Goal: Task Accomplishment & Management: Manage account settings

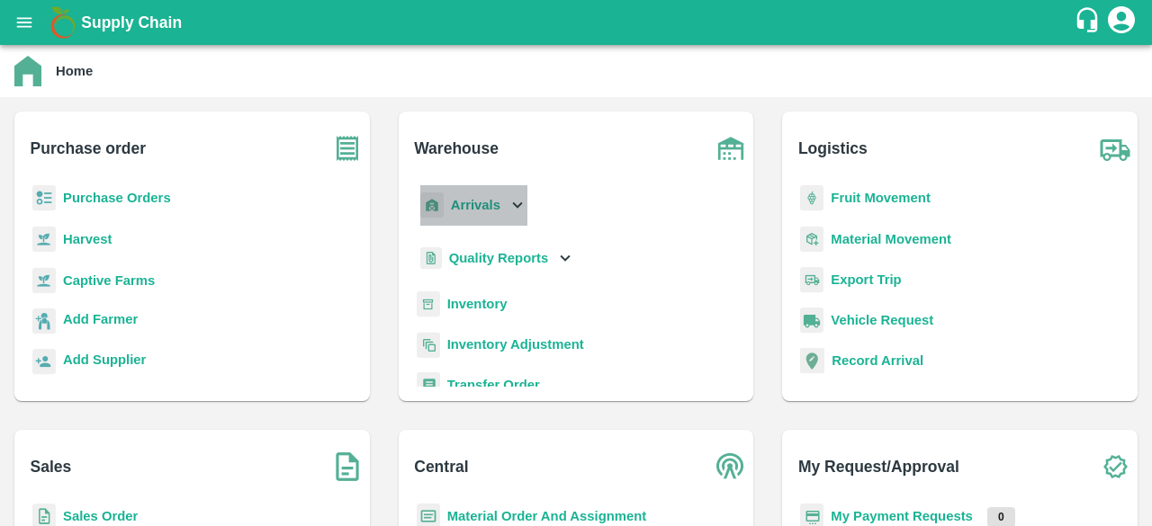
click at [510, 206] on icon at bounding box center [517, 205] width 20 height 20
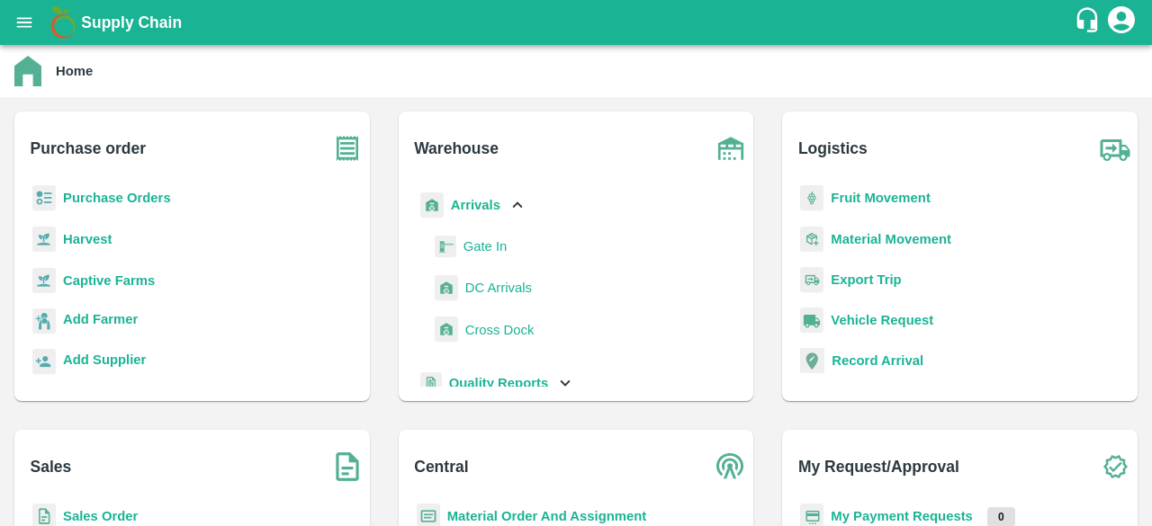
click at [500, 295] on span "DC Arrivals" at bounding box center [498, 288] width 67 height 20
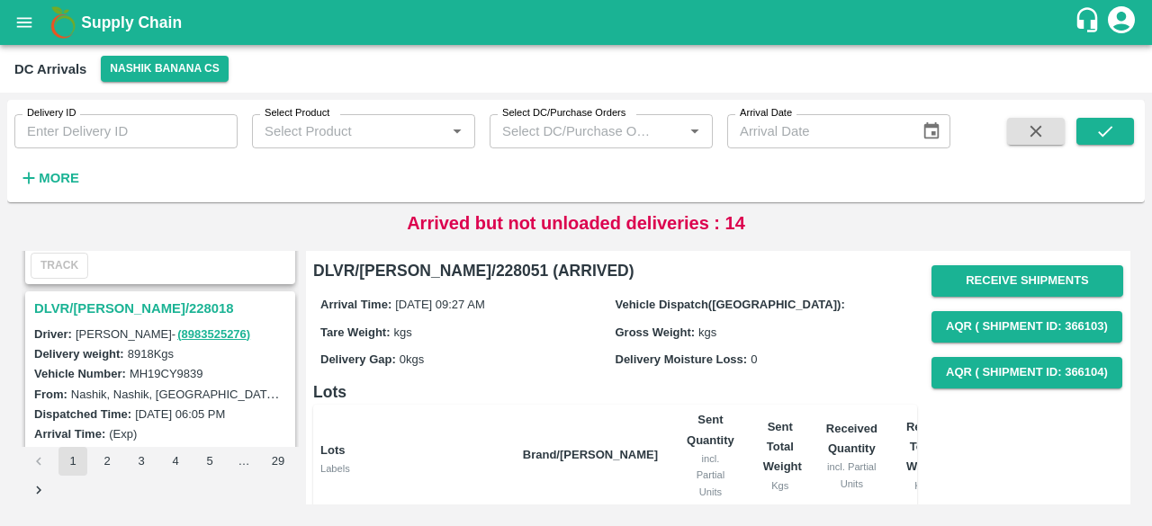
scroll to position [2086, 0]
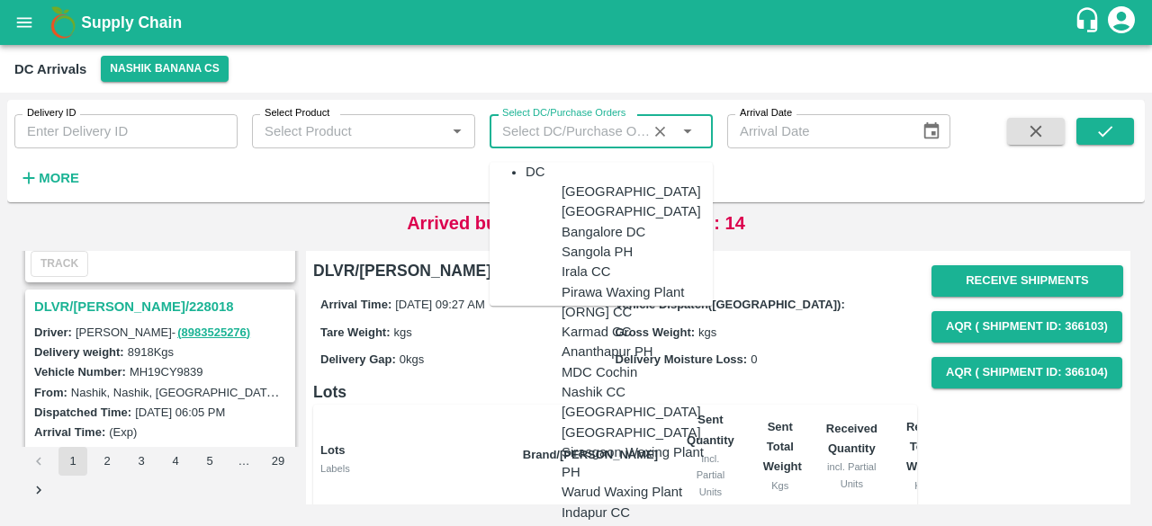
click at [618, 130] on input "Select DC/Purchase Orders" at bounding box center [574, 131] width 159 height 23
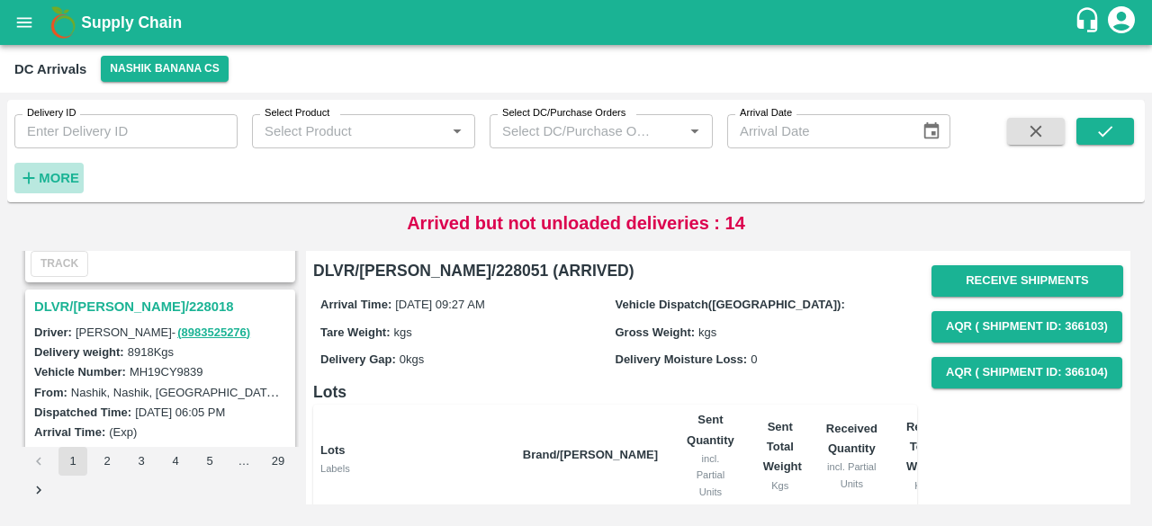
click at [42, 175] on strong "More" at bounding box center [59, 178] width 40 height 14
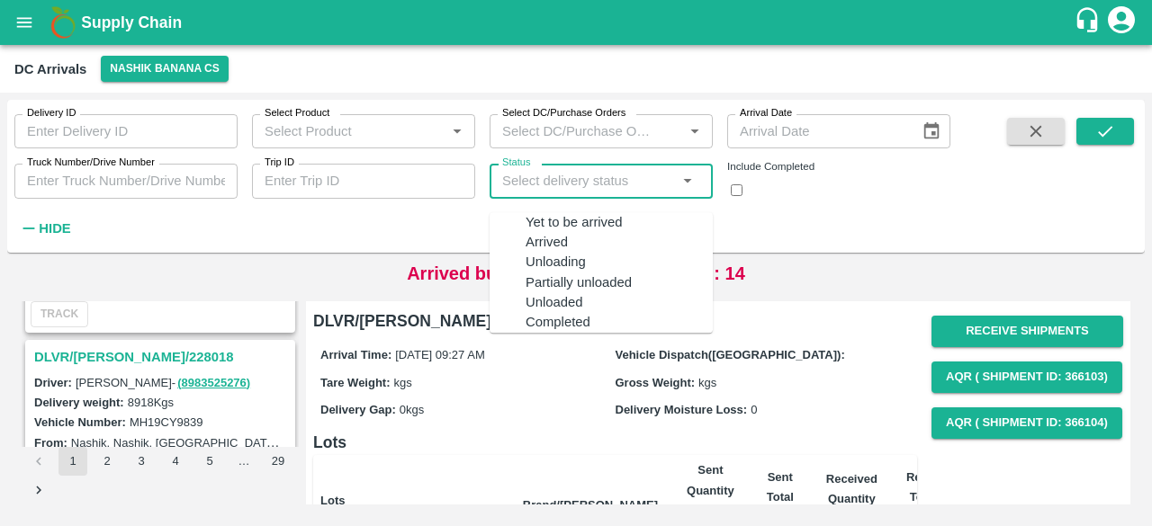
click at [615, 181] on input "Status" at bounding box center [586, 180] width 183 height 23
click at [608, 220] on div "Yet to be arrived" at bounding box center [618, 222] width 187 height 20
type input "Yet to be arrived"
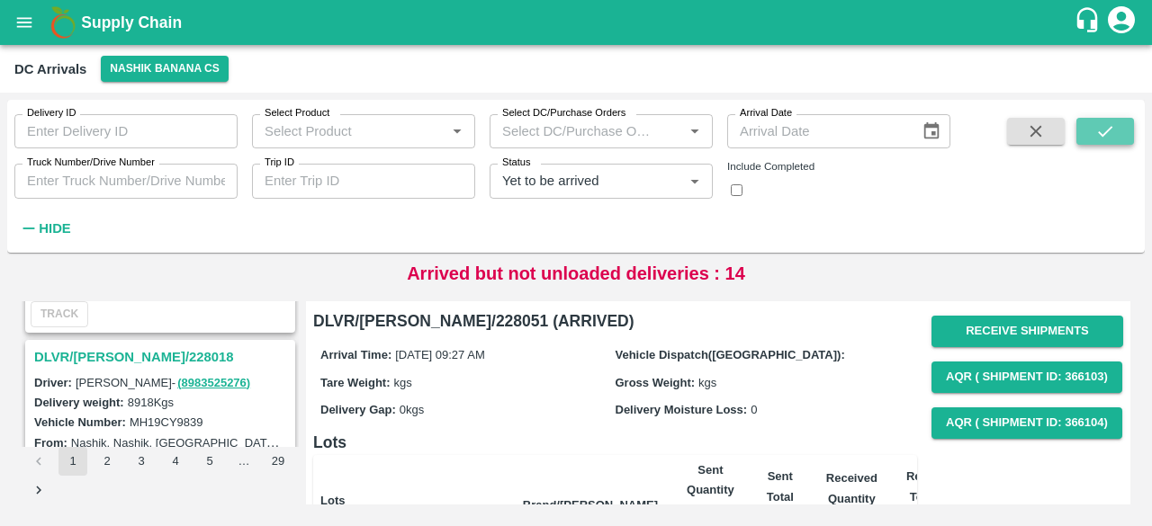
click at [1109, 136] on icon "submit" at bounding box center [1105, 131] width 20 height 20
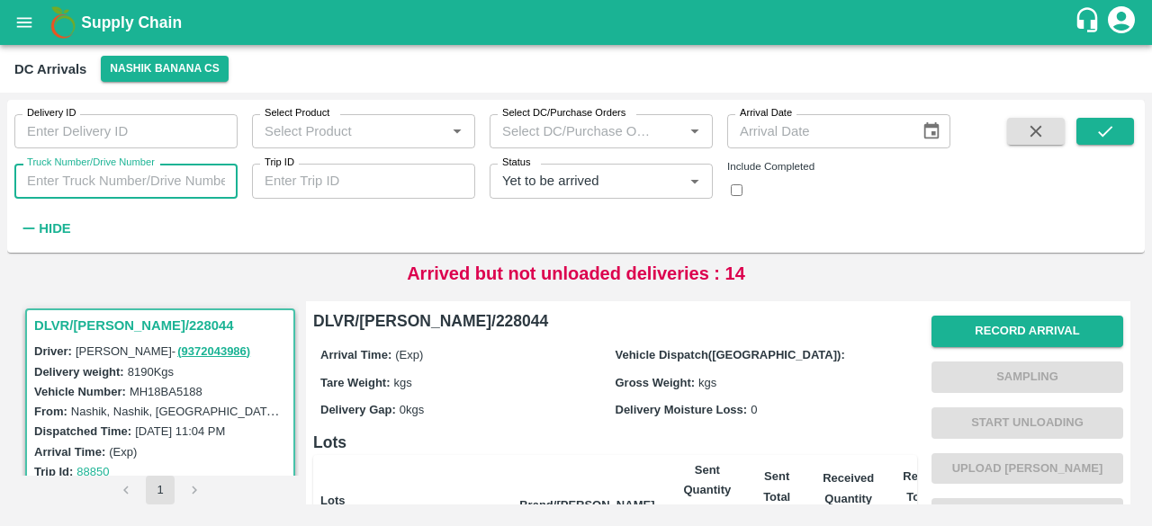
click at [65, 184] on input "Truck Number/Drive Number" at bounding box center [125, 181] width 223 height 34
click at [675, 181] on icon "Clear" at bounding box center [672, 181] width 17 height 17
type input "9839"
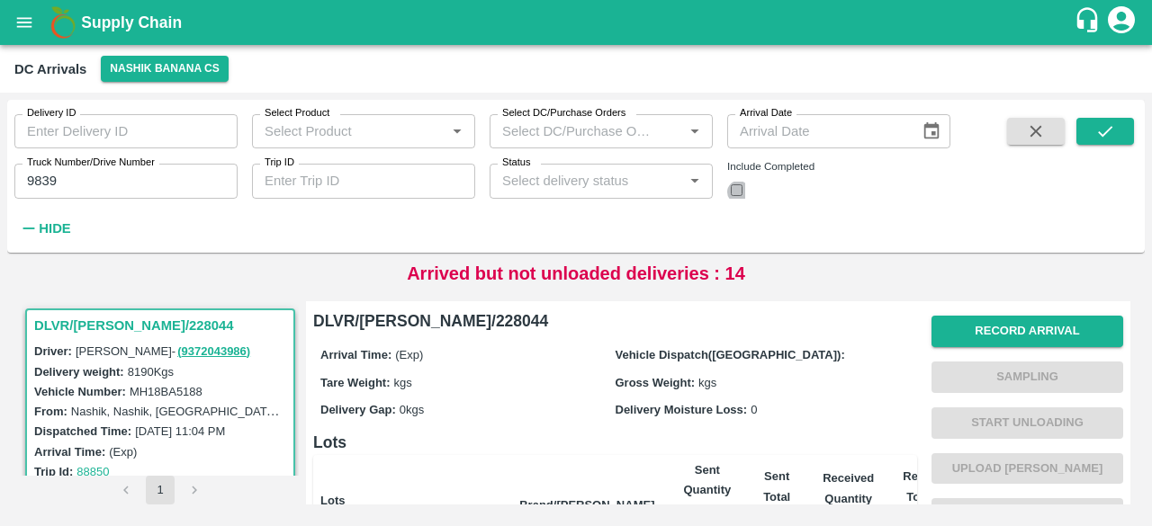
click at [742, 194] on input "checkbox" at bounding box center [737, 190] width 12 height 12
checkbox input "true"
click at [1103, 135] on icon "submit" at bounding box center [1105, 131] width 14 height 11
click at [1017, 334] on button "Record Arrival" at bounding box center [1027, 331] width 192 height 31
type input "DD/MM/YYYY hh:mm aa"
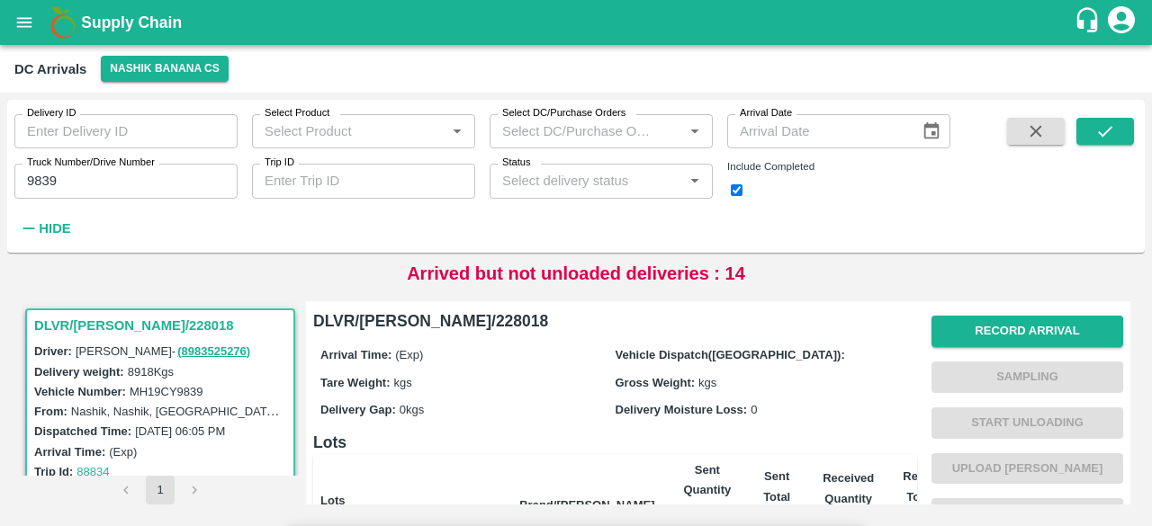
type input "[DATE] 05:50 AM"
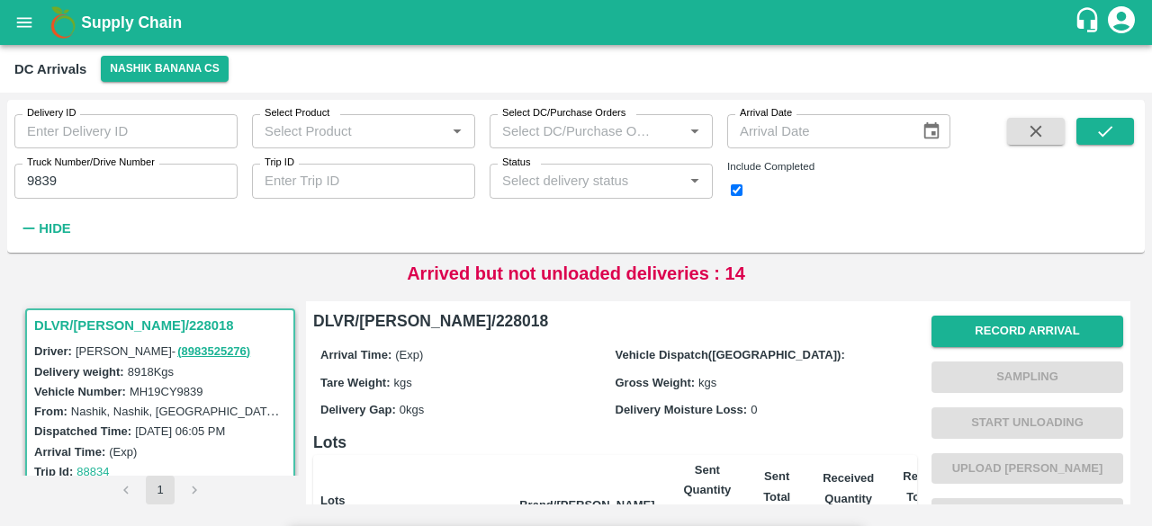
type input "15575"
click at [0, 0] on input "Upload" at bounding box center [0, 0] width 0 height 0
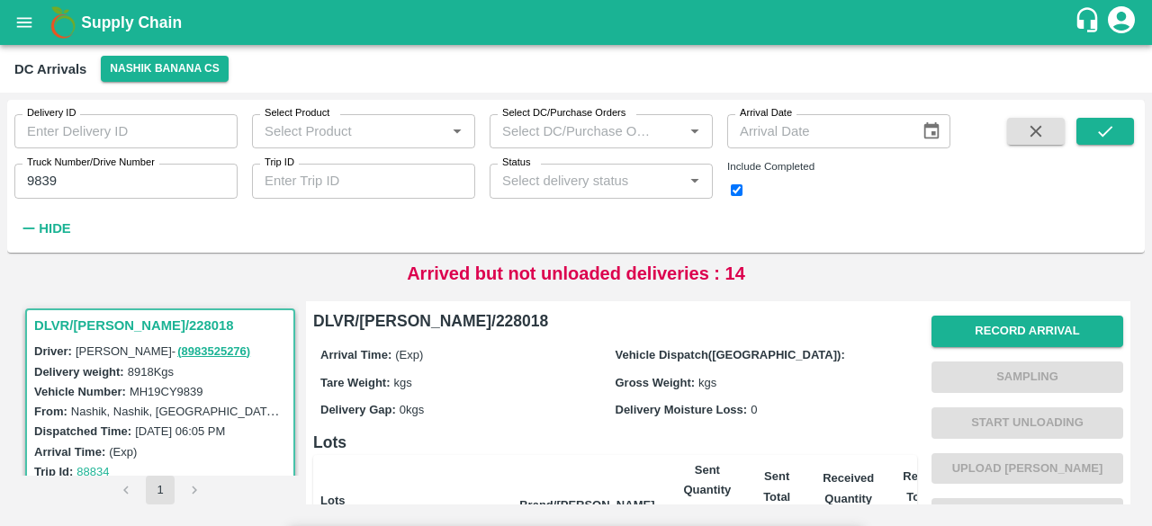
click at [0, 0] on input "Upload" at bounding box center [0, 0] width 0 height 0
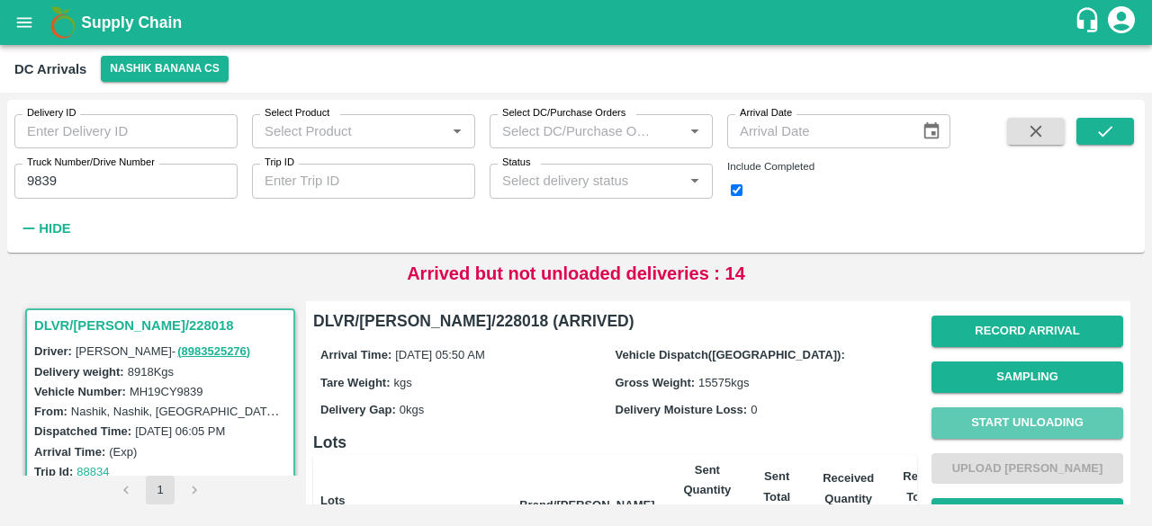
click at [1017, 412] on button "Start Unloading" at bounding box center [1027, 423] width 192 height 31
type input "38"
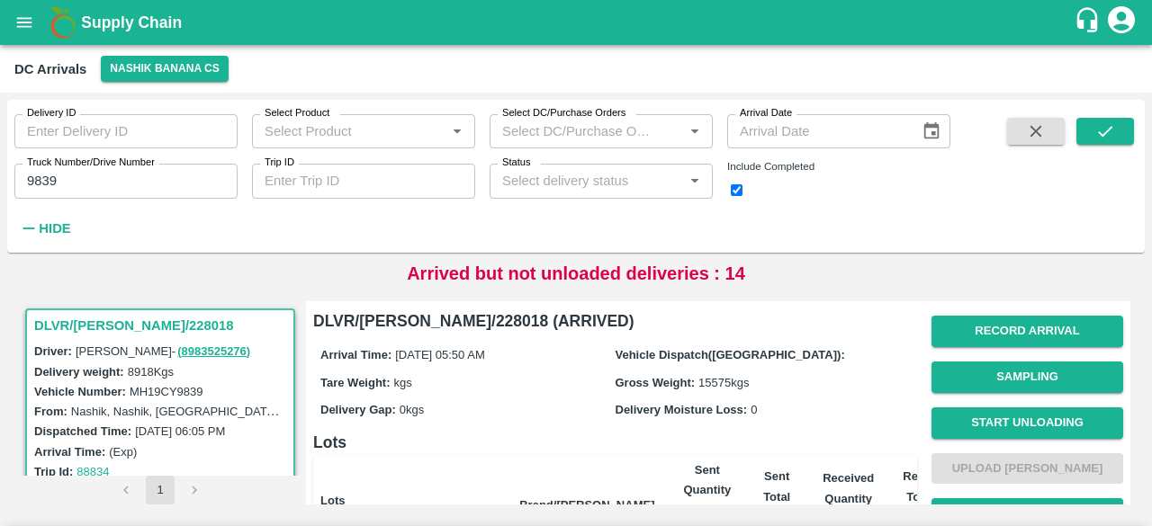
scroll to position [200, 0]
type input "454"
type input "94"
type input "33"
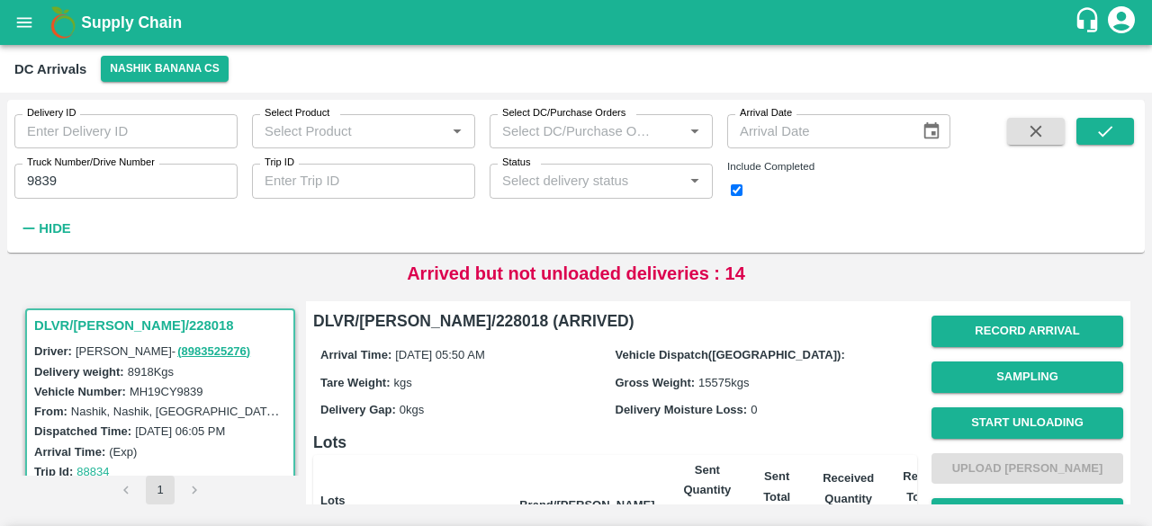
radio input "true"
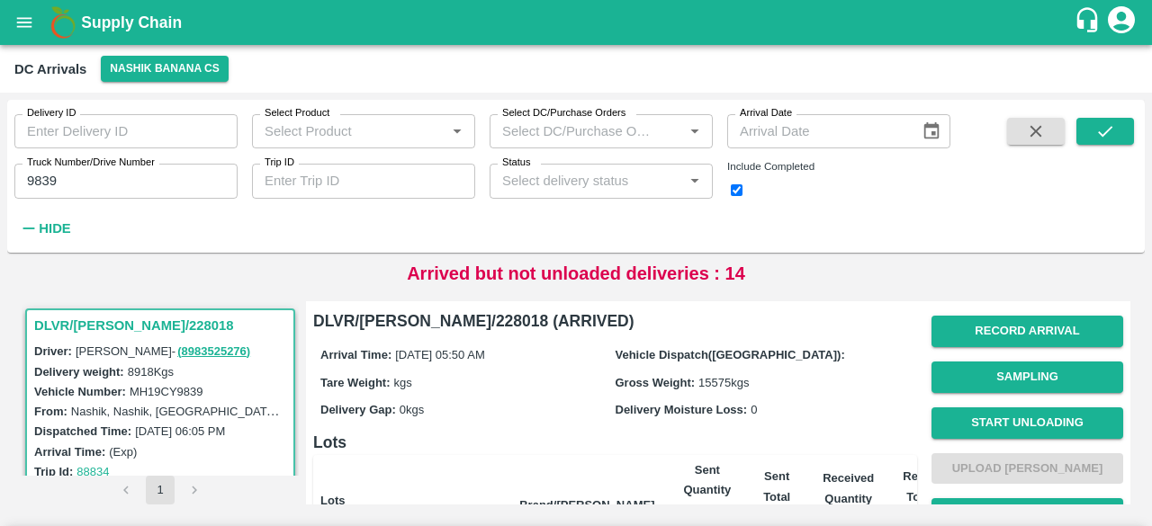
type input "38"
type input "67"
type input "454"
type input "94"
type input "33"
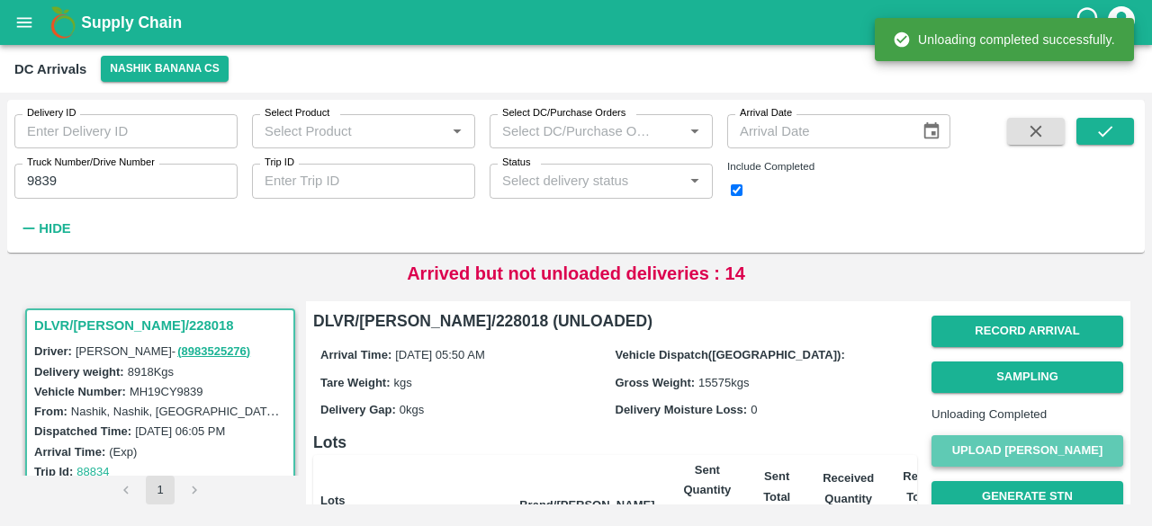
click at [1028, 467] on button "Upload [PERSON_NAME]" at bounding box center [1027, 451] width 192 height 31
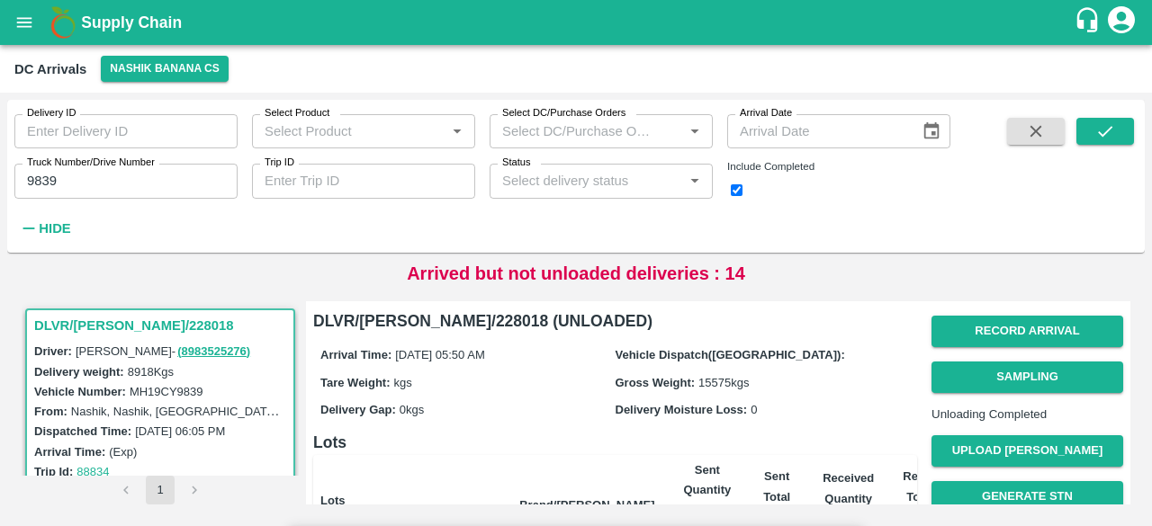
type input "5945"
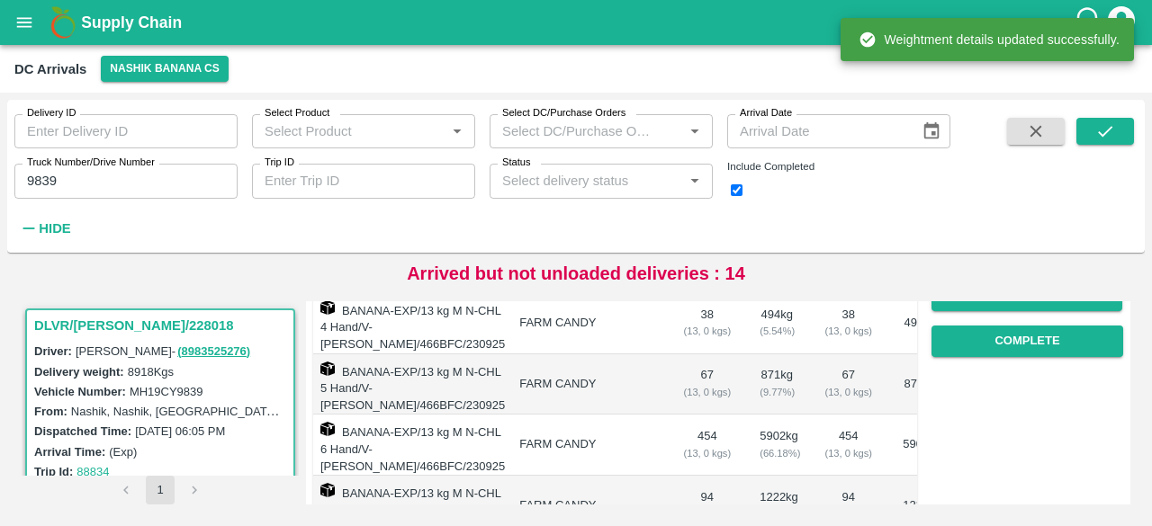
scroll to position [297, 0]
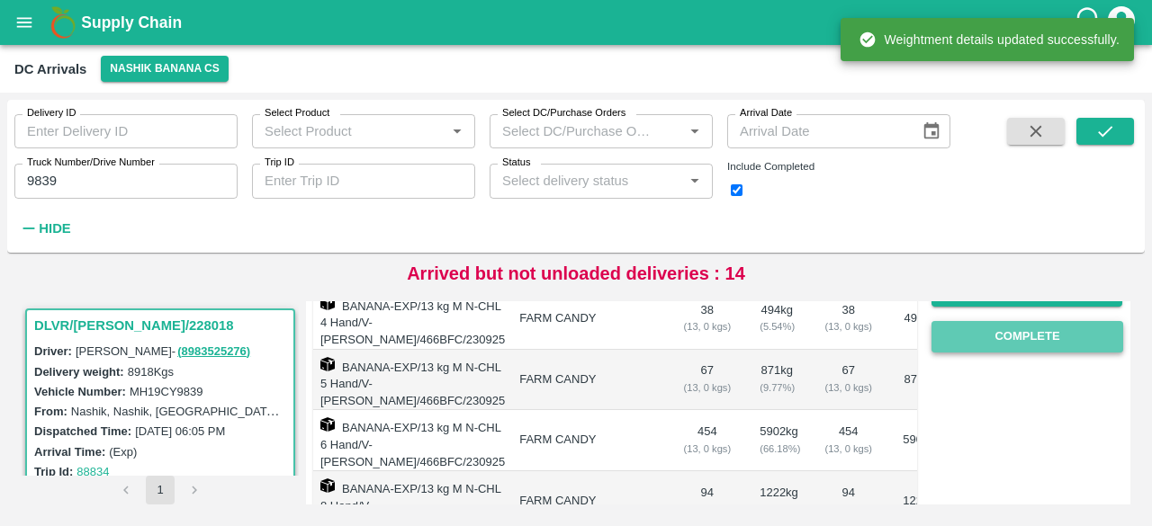
click at [1020, 353] on button "Complete" at bounding box center [1027, 336] width 192 height 31
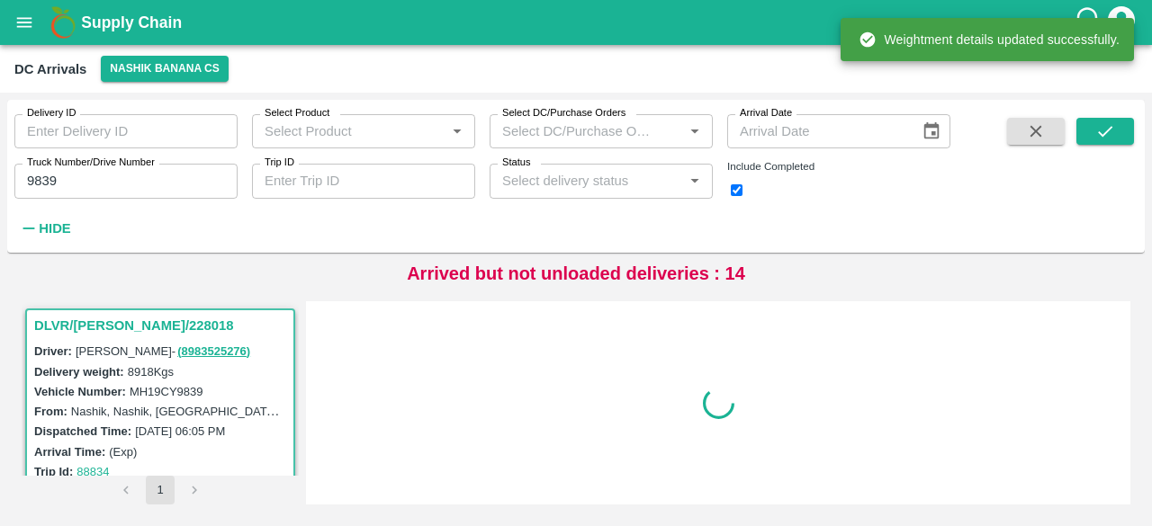
scroll to position [0, 0]
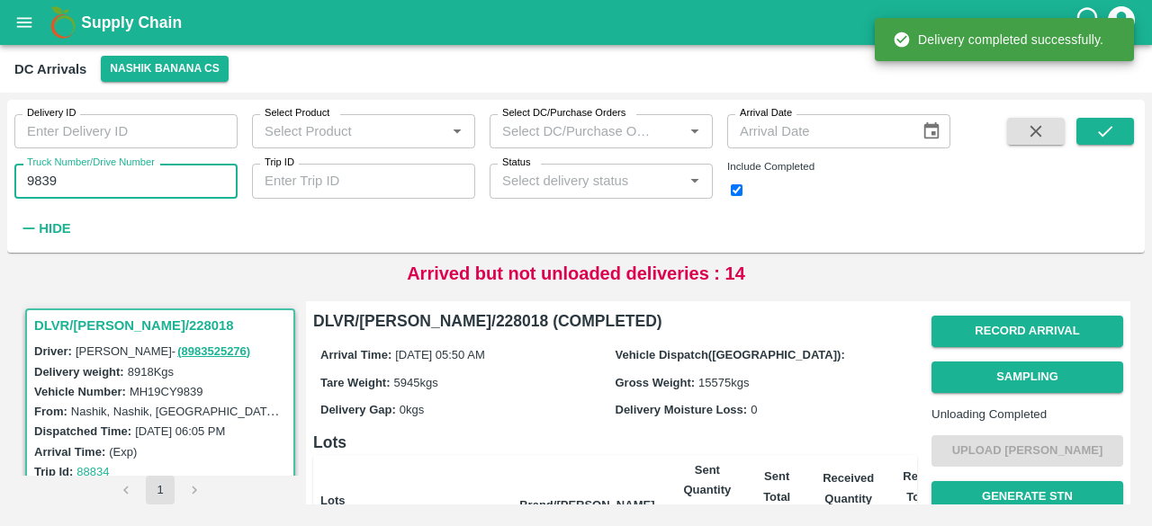
click at [40, 183] on input "9839" at bounding box center [125, 181] width 223 height 34
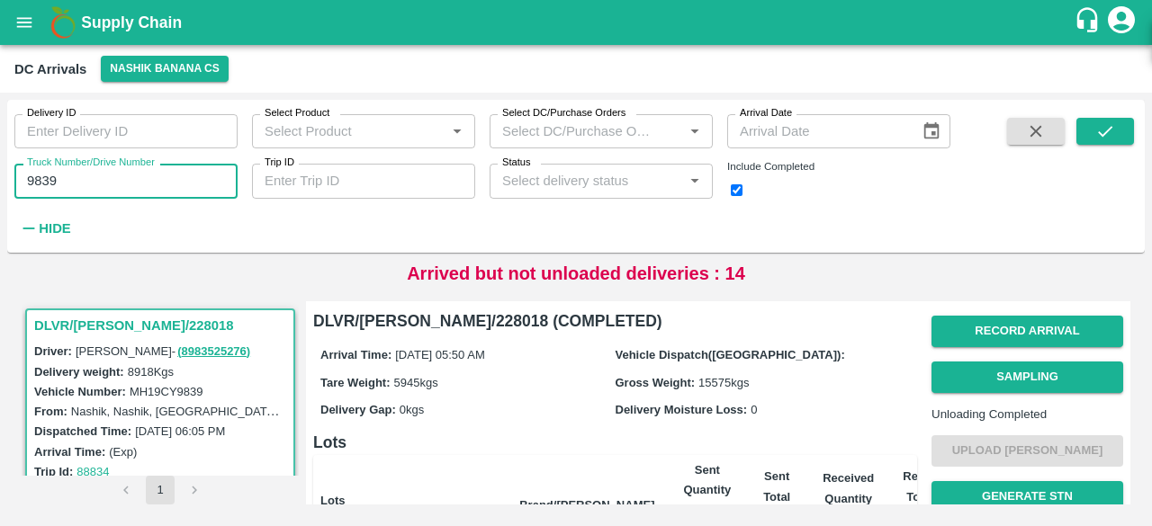
click at [40, 183] on input "9839" at bounding box center [125, 181] width 223 height 34
type input "1905"
click at [1109, 139] on icon "submit" at bounding box center [1105, 131] width 20 height 20
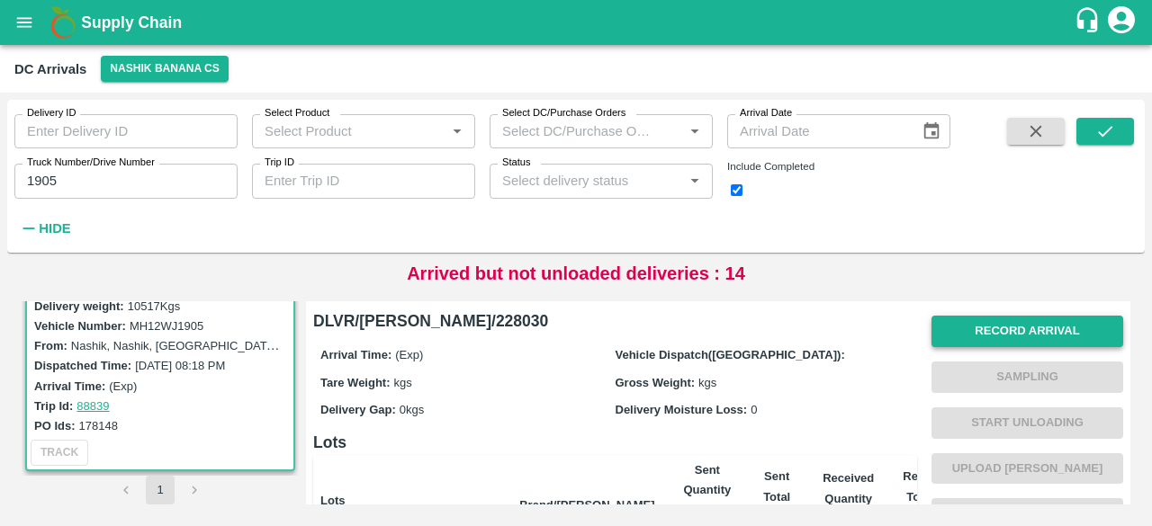
click at [1001, 335] on button "Record Arrival" at bounding box center [1027, 331] width 192 height 31
type input "17385"
type input "DD/MM/YYYY hh:mm aa"
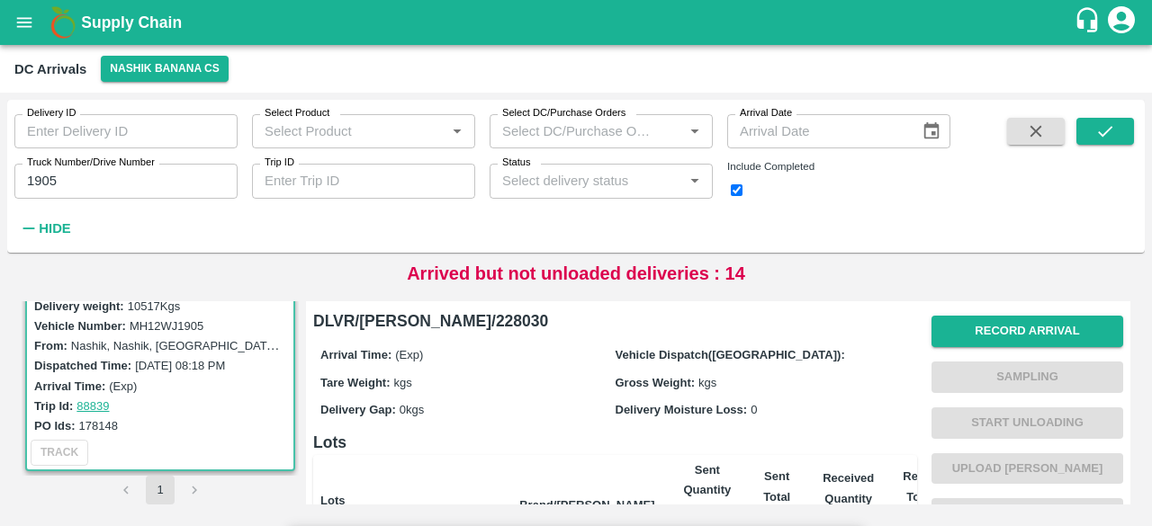
type input "[DATE] 07:30 AM"
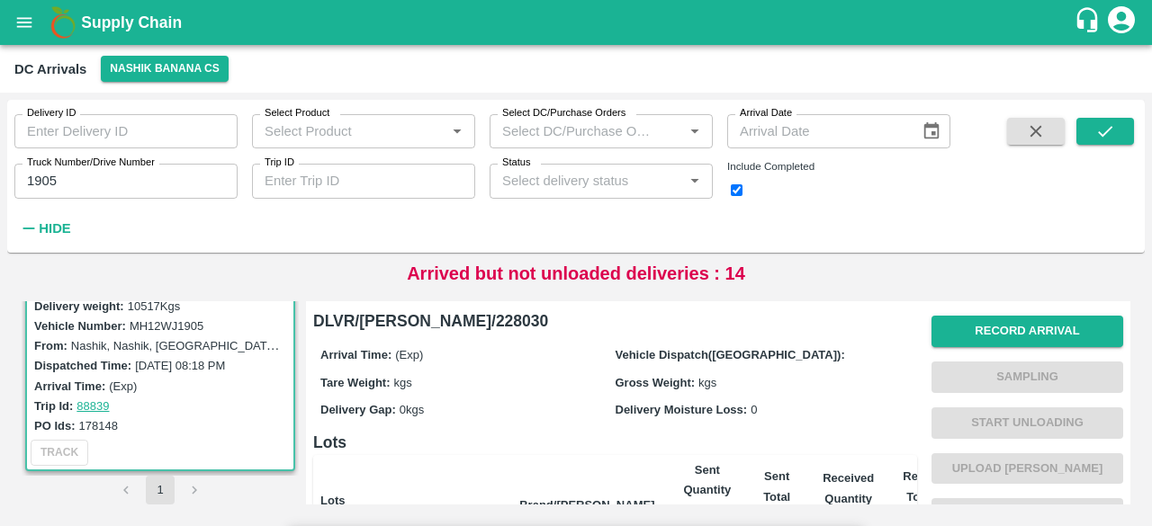
click at [0, 0] on input "Upload" at bounding box center [0, 0] width 0 height 0
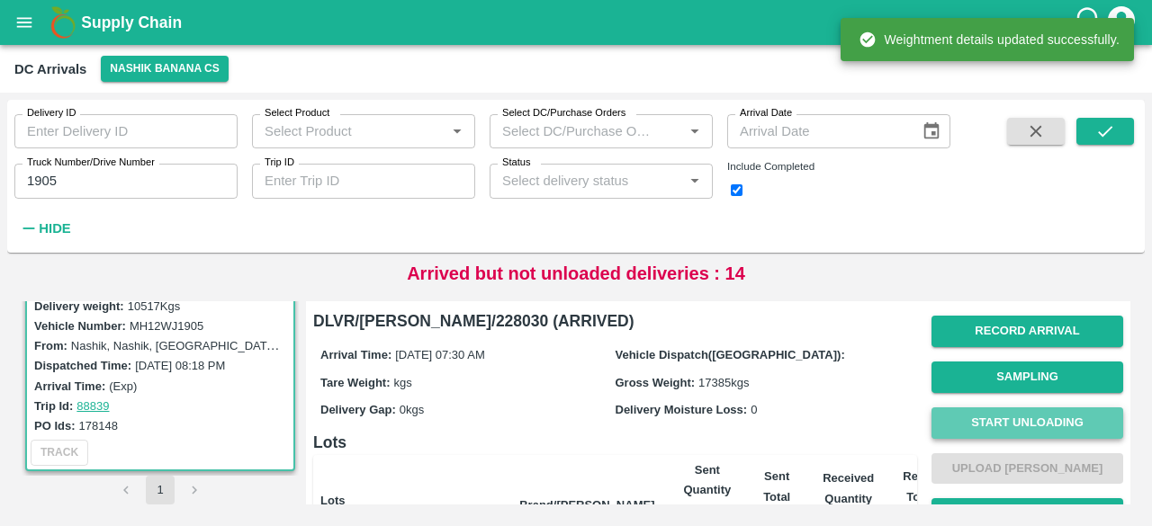
click at [1031, 418] on button "Start Unloading" at bounding box center [1027, 423] width 192 height 31
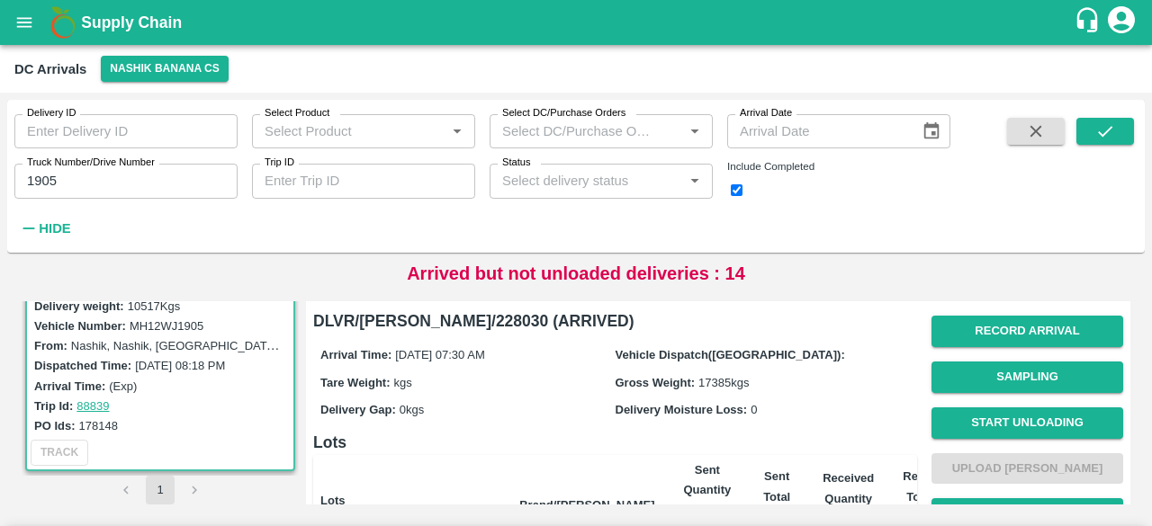
type input "116"
type input "55"
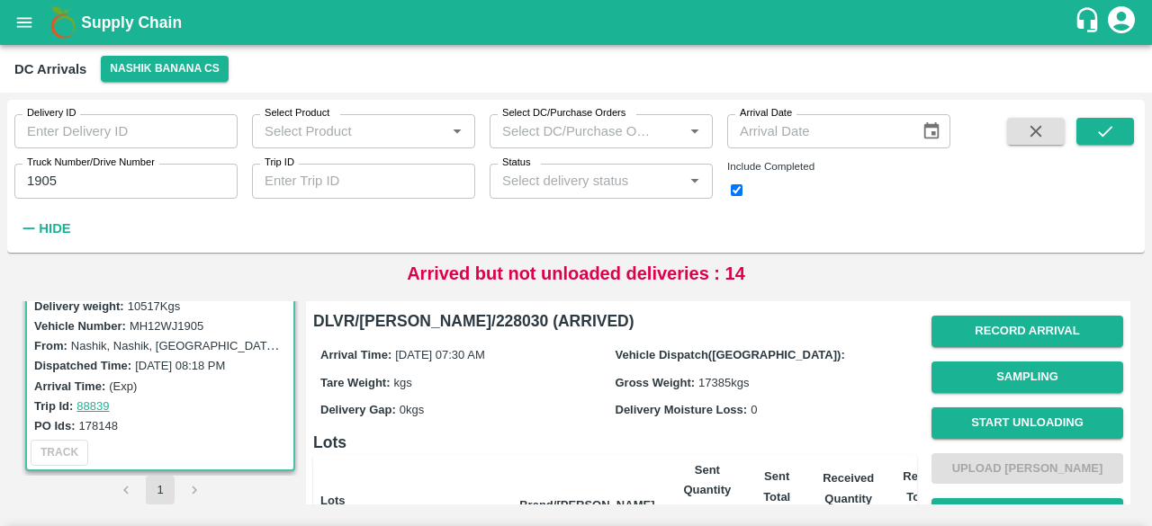
scroll to position [200, 0]
type input "514"
type input "75"
type input "49"
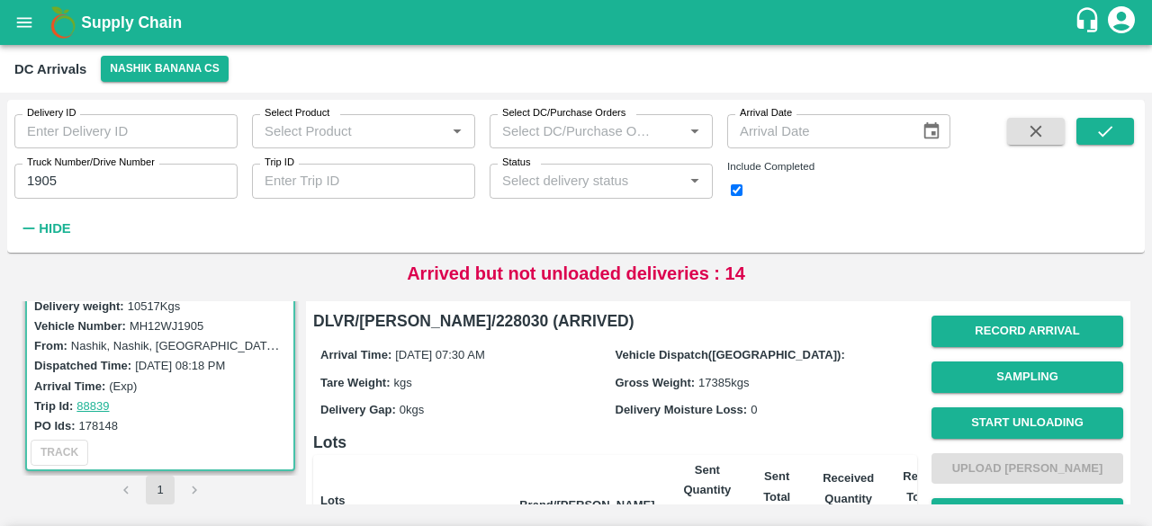
radio input "true"
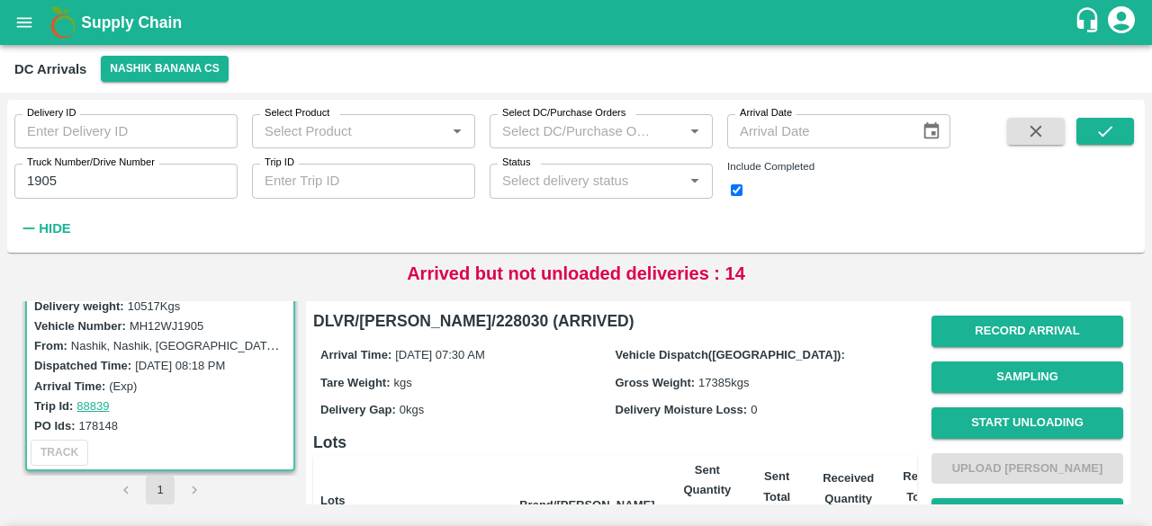
type input "116"
type input "55"
type input "5"
type input "75"
type input "49"
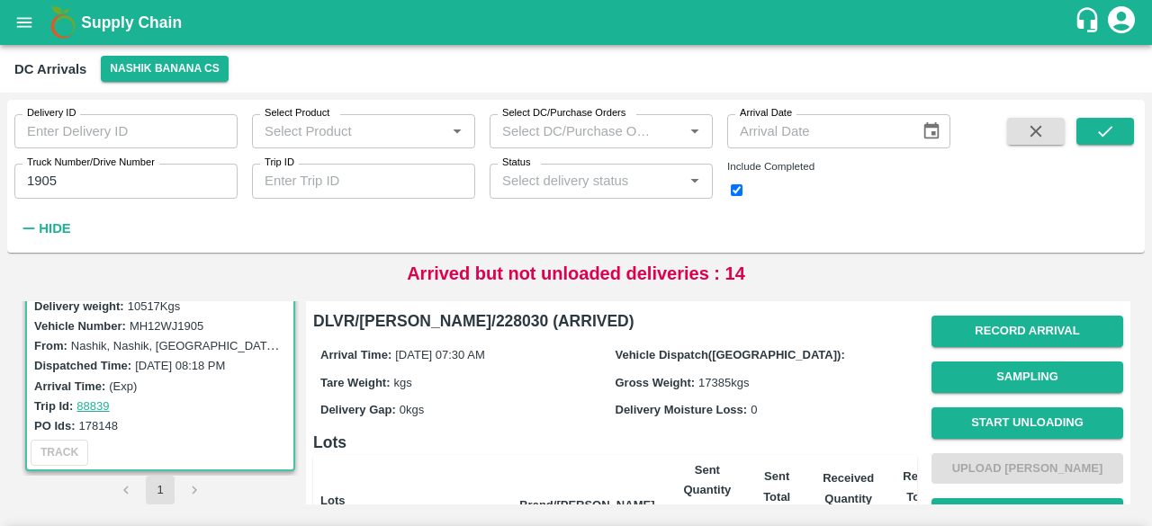
type input "514"
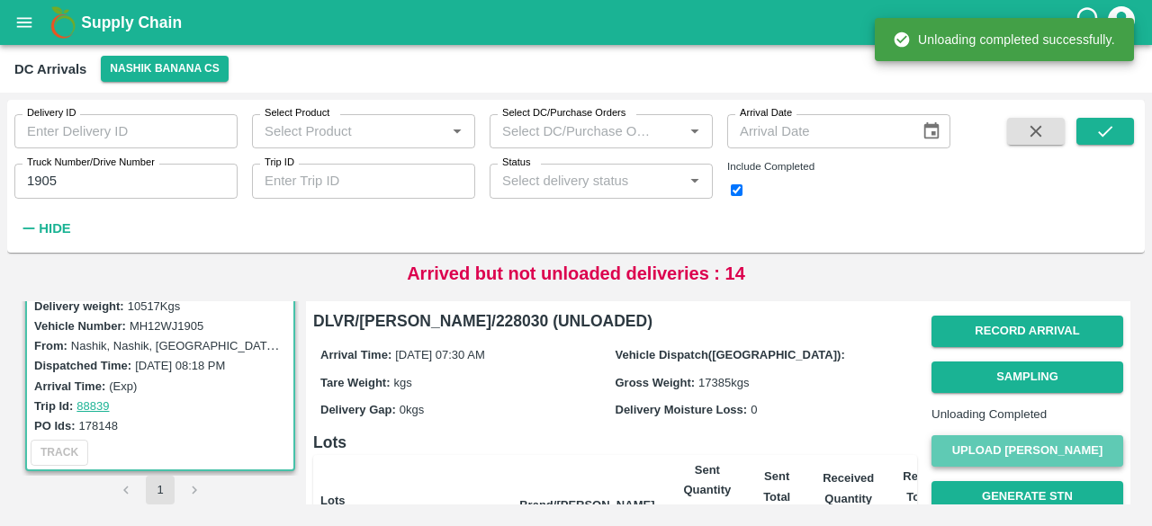
click at [1033, 467] on button "Upload [PERSON_NAME]" at bounding box center [1027, 451] width 192 height 31
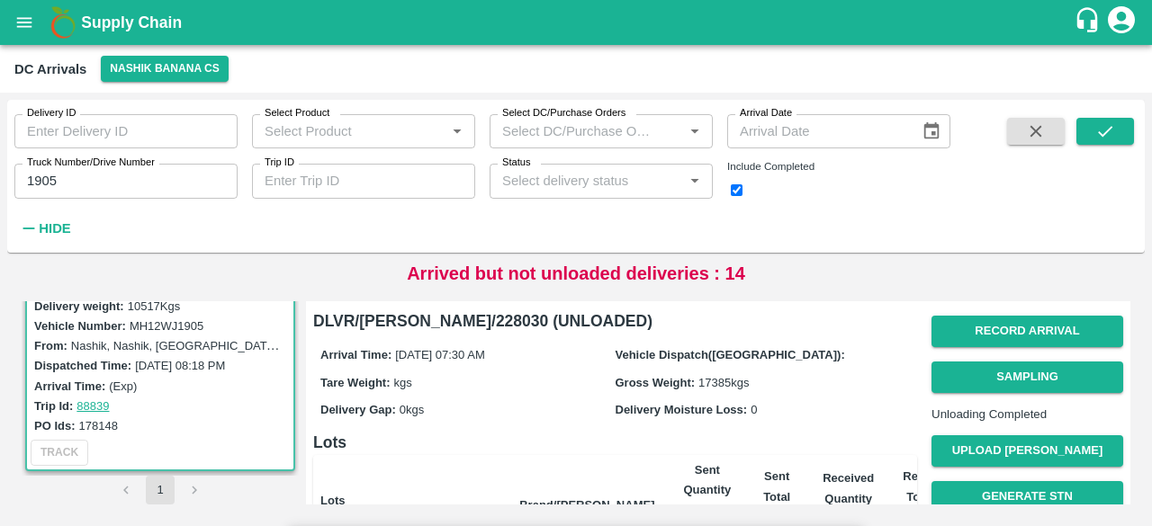
type input "6500"
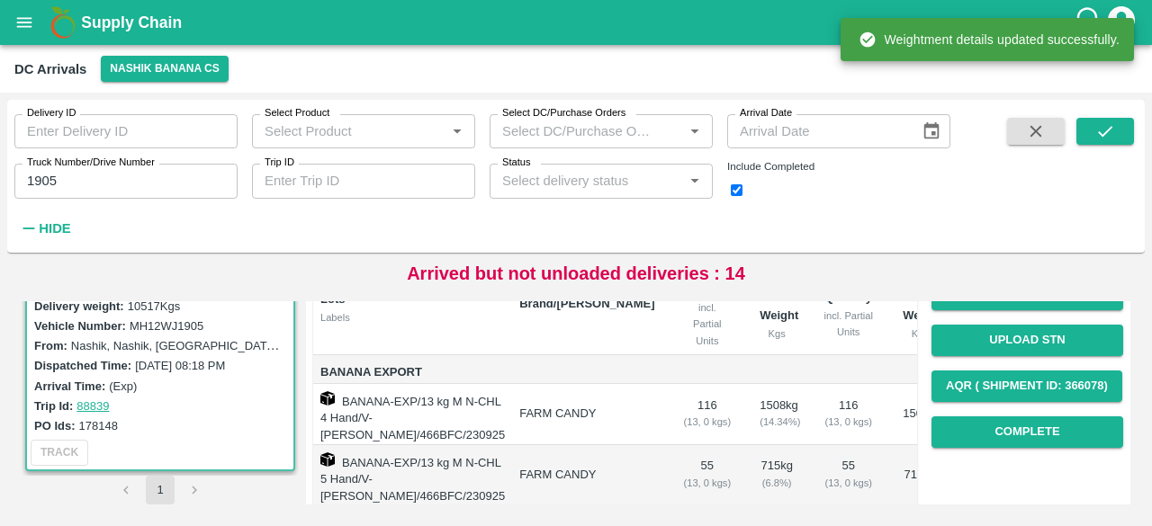
scroll to position [210, 0]
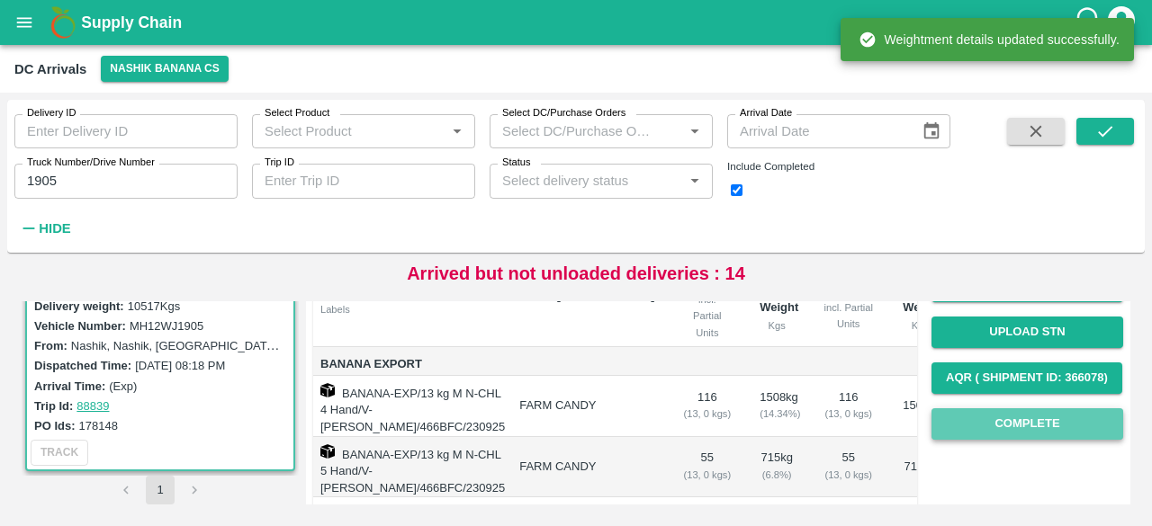
click at [1019, 440] on button "Complete" at bounding box center [1027, 424] width 192 height 31
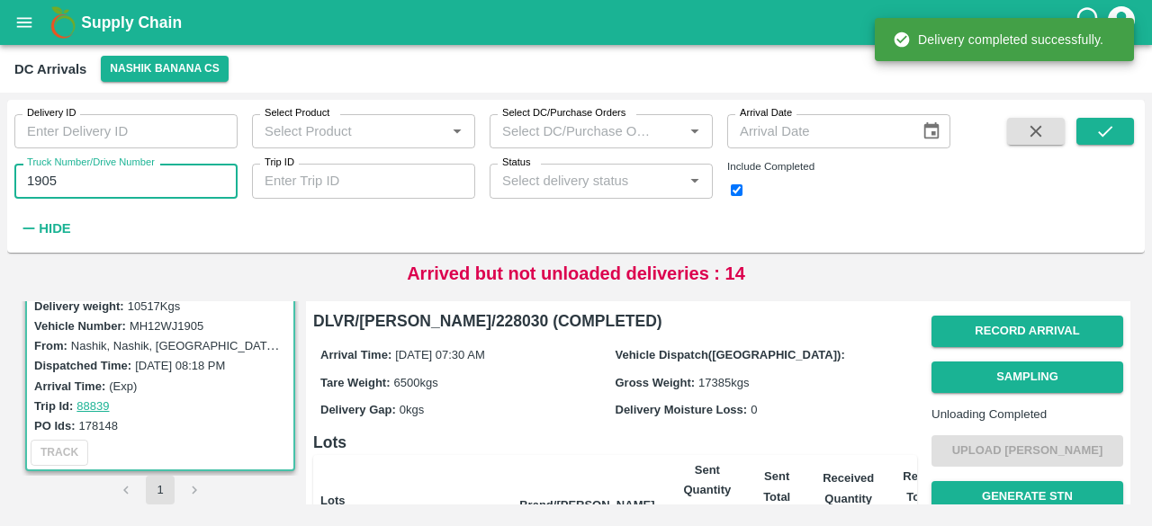
click at [41, 186] on input "1905" at bounding box center [125, 181] width 223 height 34
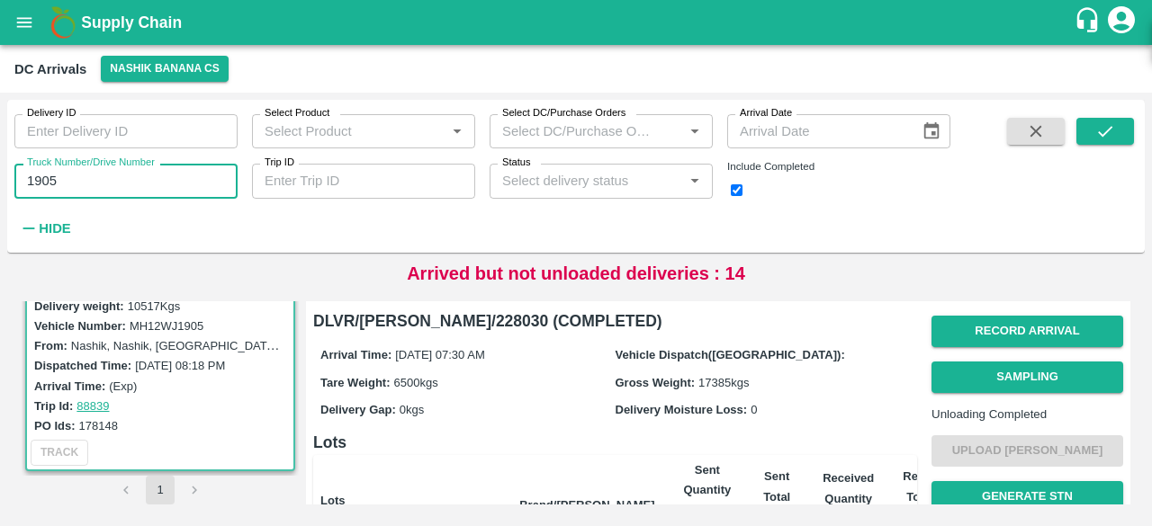
click at [41, 186] on input "1905" at bounding box center [125, 181] width 223 height 34
type input "9254"
click at [1100, 136] on icon "submit" at bounding box center [1105, 131] width 20 height 20
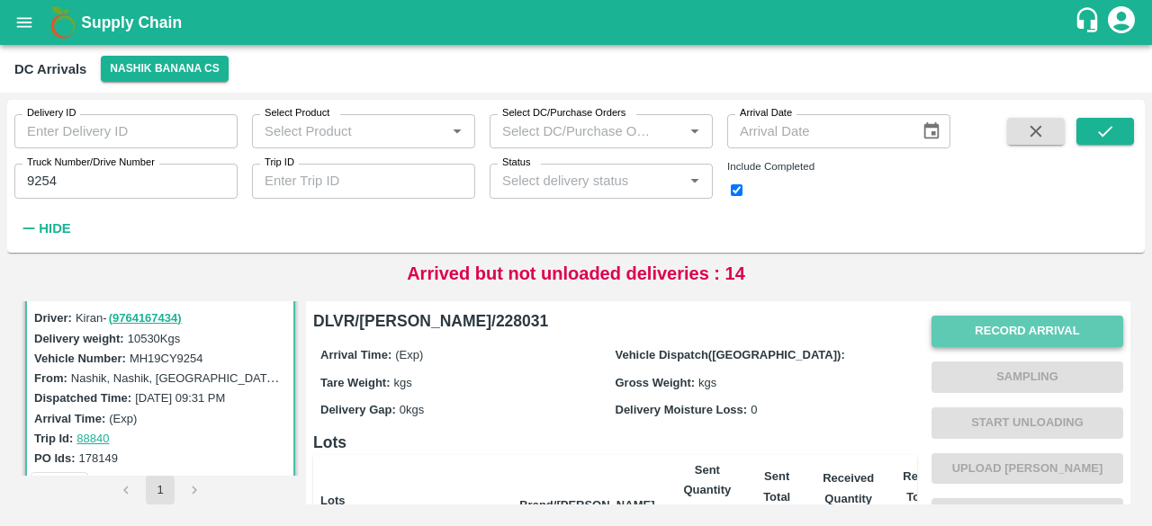
click at [1011, 328] on button "Record Arrival" at bounding box center [1027, 331] width 192 height 31
type input "17500"
type input "DD/MM/YYYY hh:mm aa"
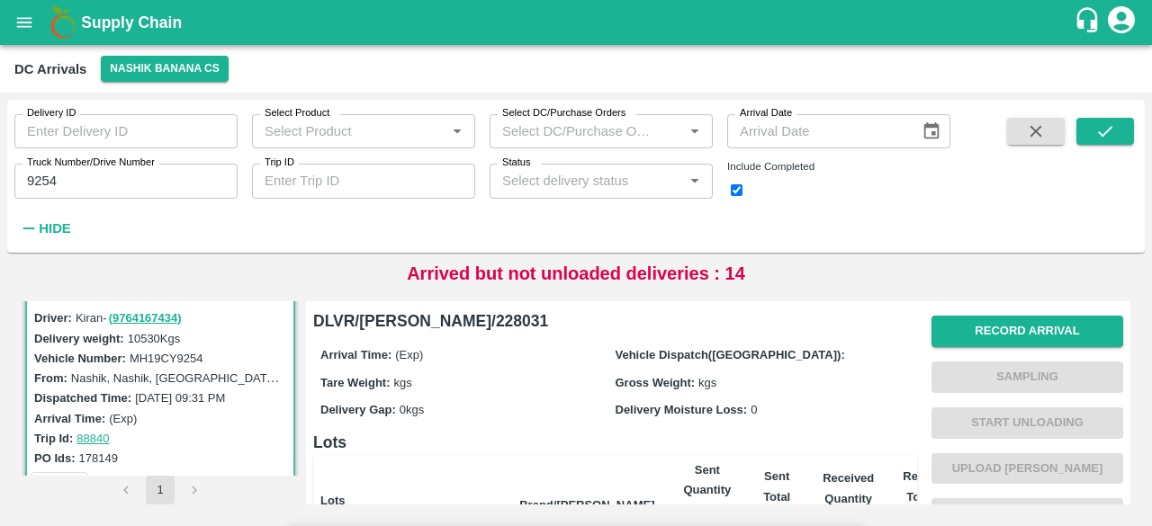
type input "[DATE] 08:00 AM"
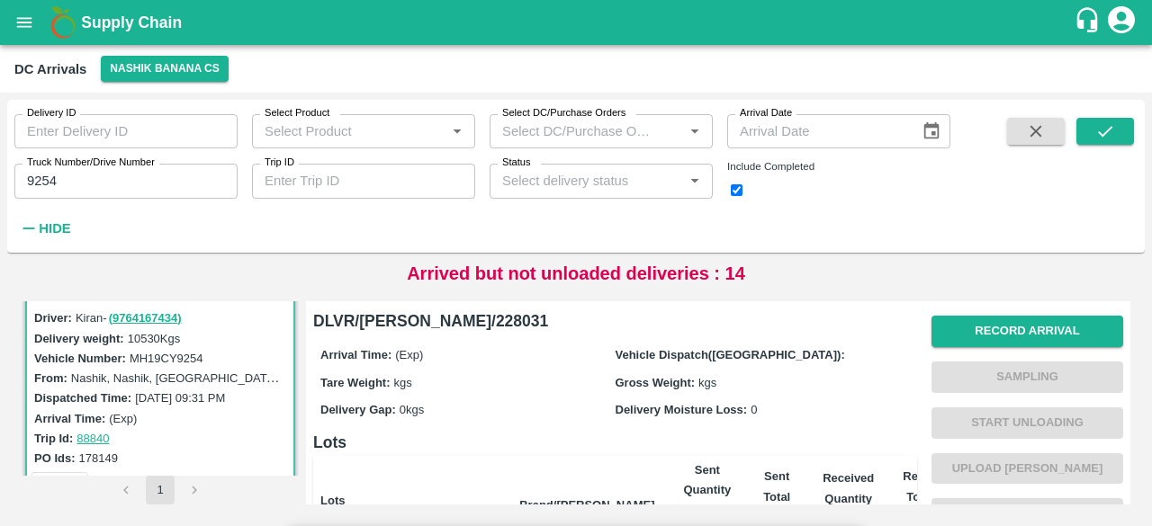
click at [0, 0] on input "Upload" at bounding box center [0, 0] width 0 height 0
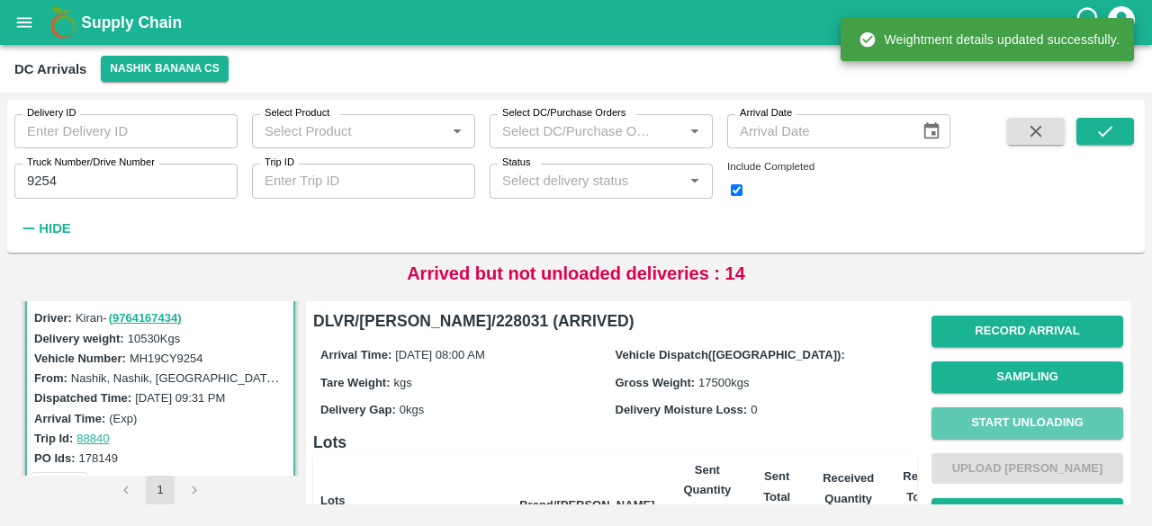
click at [1020, 425] on button "Start Unloading" at bounding box center [1027, 423] width 192 height 31
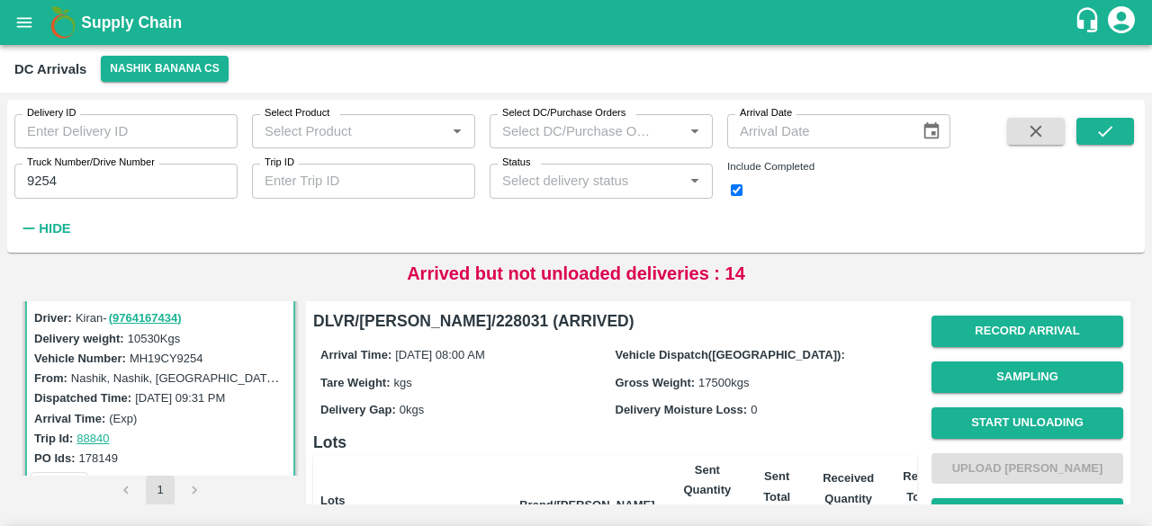
type input "94"
type input "423"
type input "242"
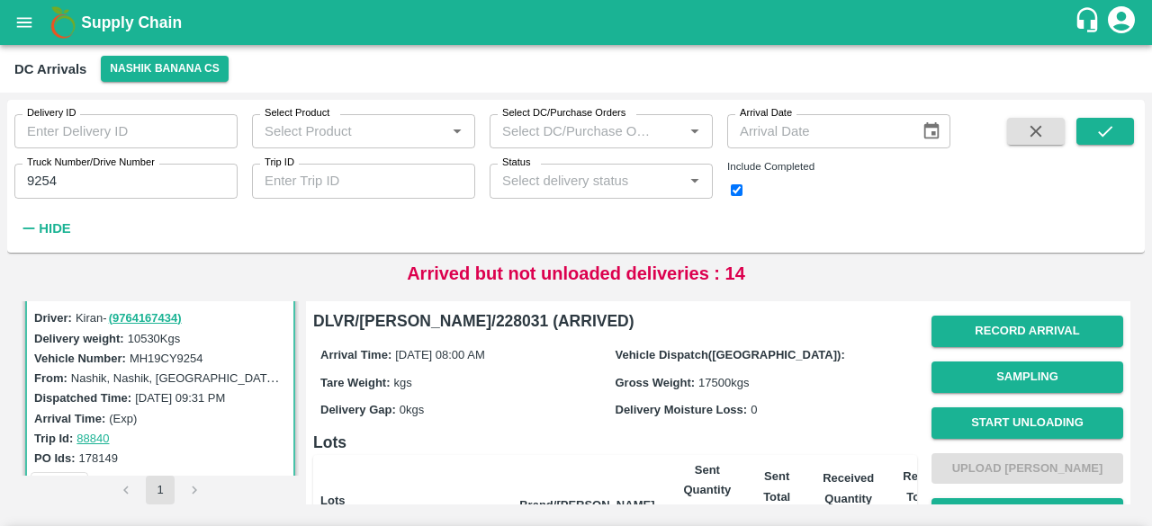
scroll to position [319, 0]
radio input "true"
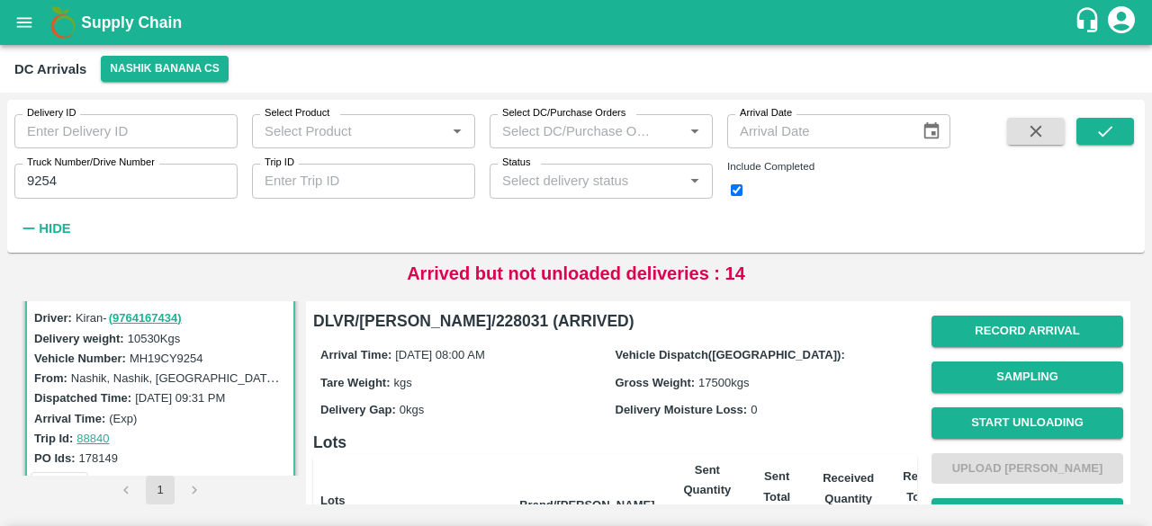
type input "6"
type input "94"
type input "423"
type input "242"
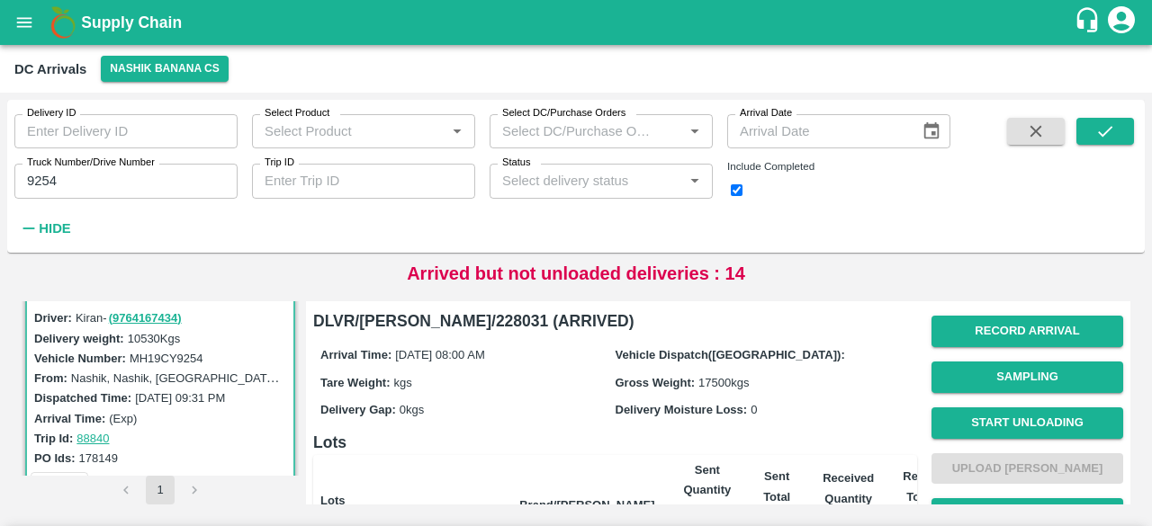
type input "45"
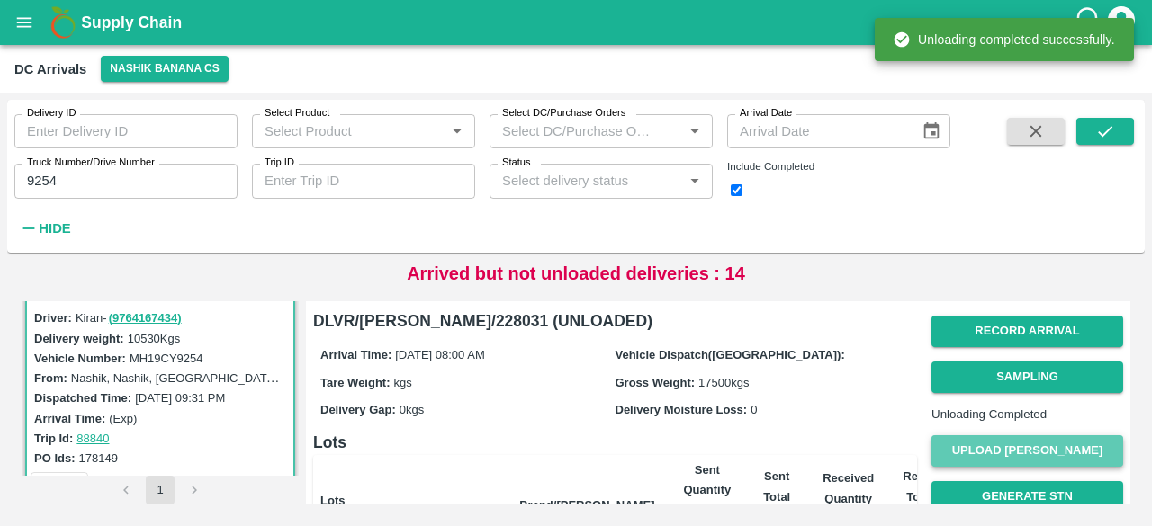
click at [1045, 467] on button "Upload [PERSON_NAME]" at bounding box center [1027, 451] width 192 height 31
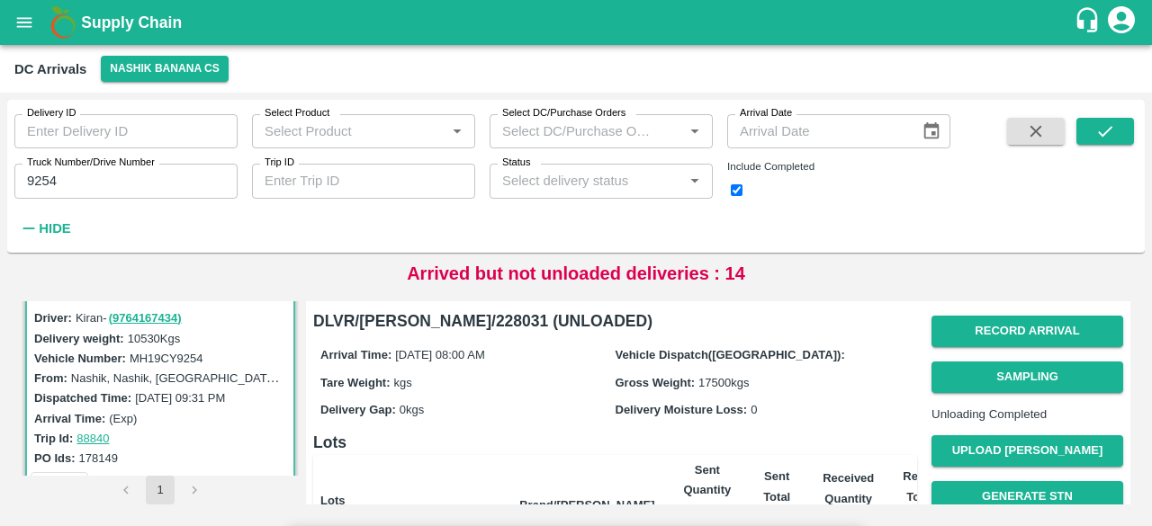
type input "6130"
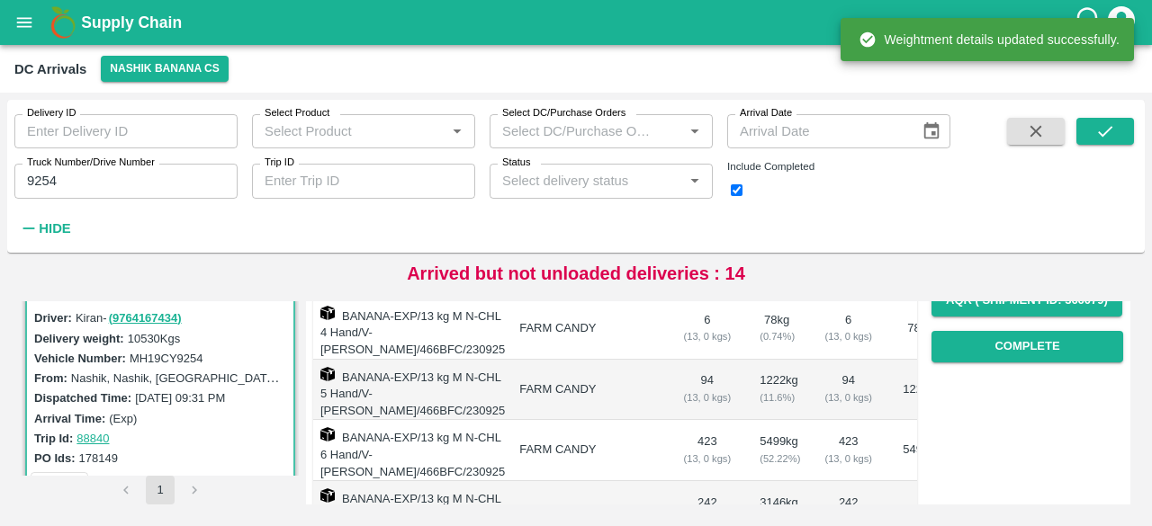
scroll to position [292, 0]
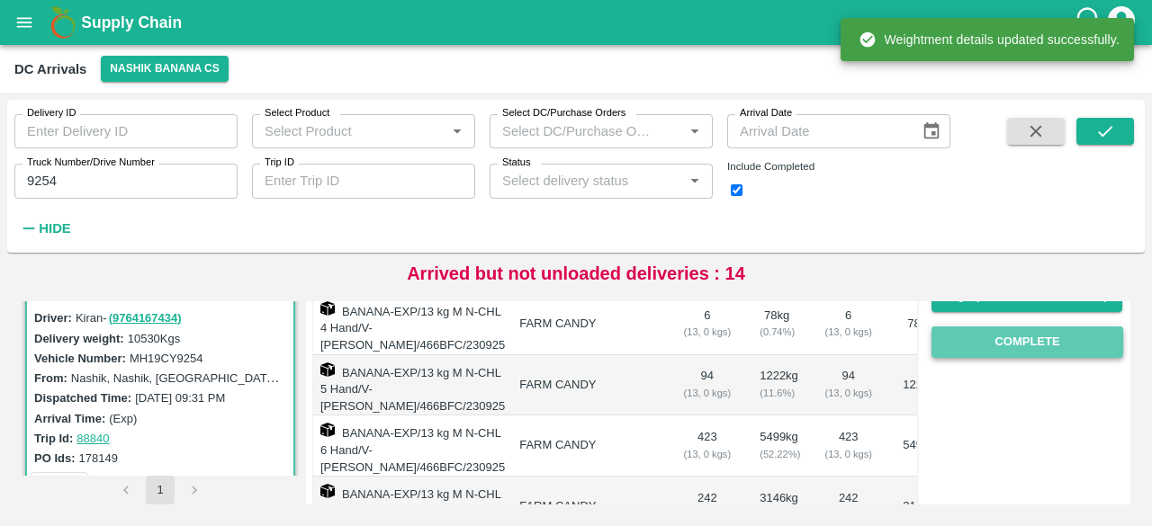
click at [1014, 358] on button "Complete" at bounding box center [1027, 342] width 192 height 31
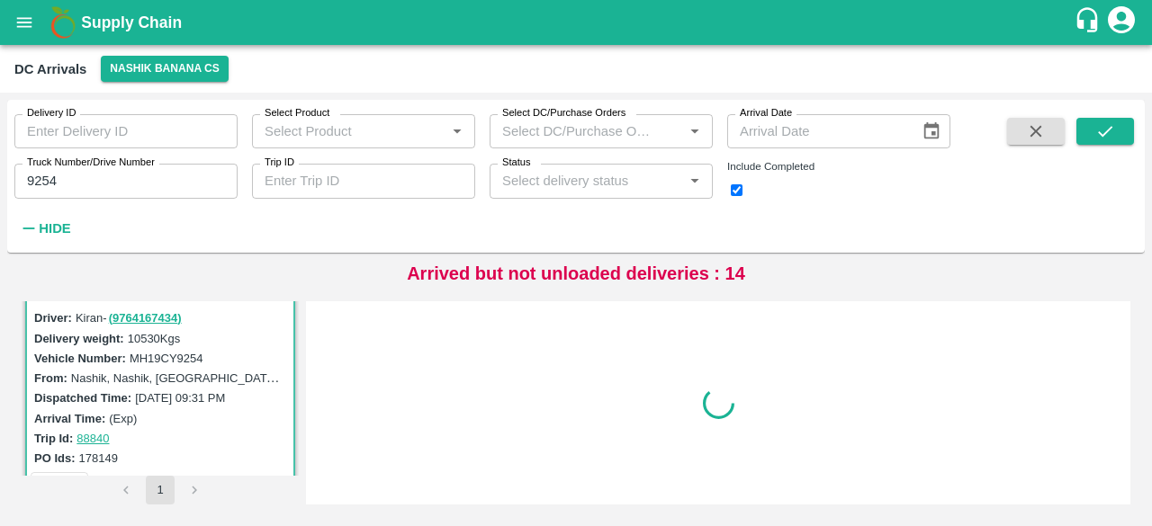
scroll to position [0, 0]
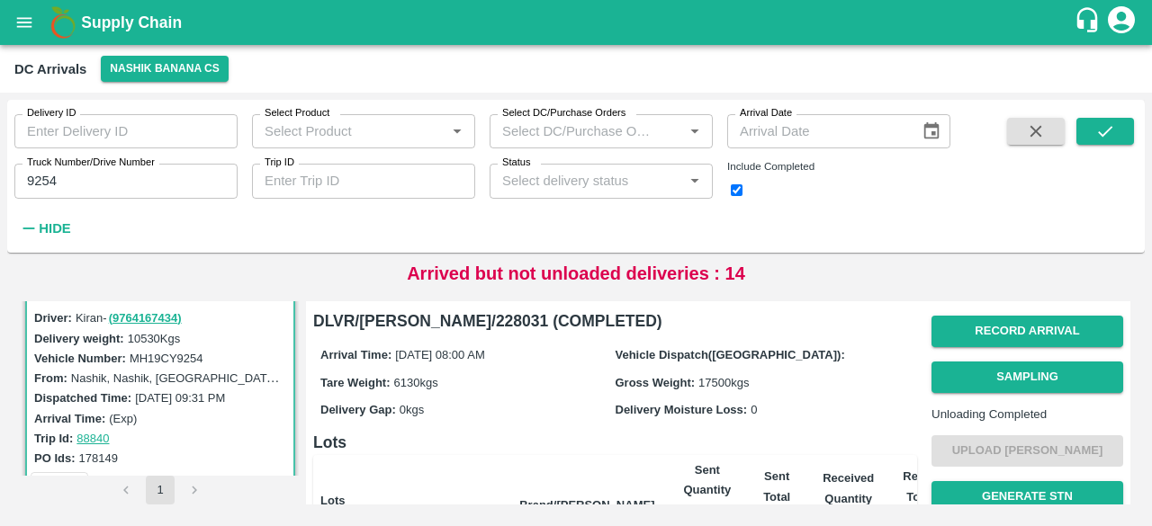
click at [38, 180] on input "9254" at bounding box center [125, 181] width 223 height 34
type input "5188"
click at [1109, 129] on icon "submit" at bounding box center [1105, 131] width 14 height 11
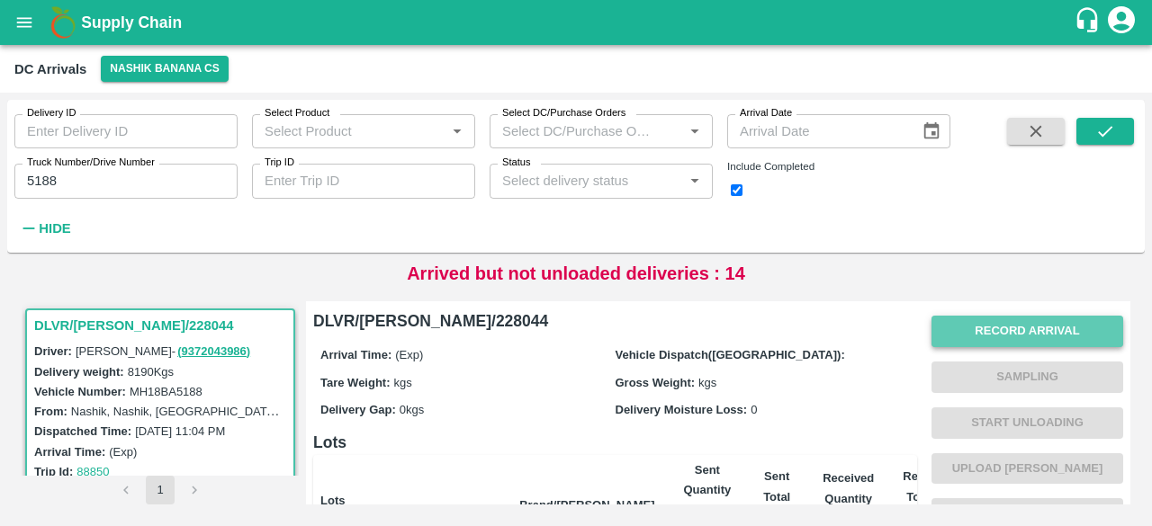
click at [986, 330] on button "Record Arrival" at bounding box center [1027, 331] width 192 height 31
type input "14720"
type input "DD/MM/YYYY hh:mm aa"
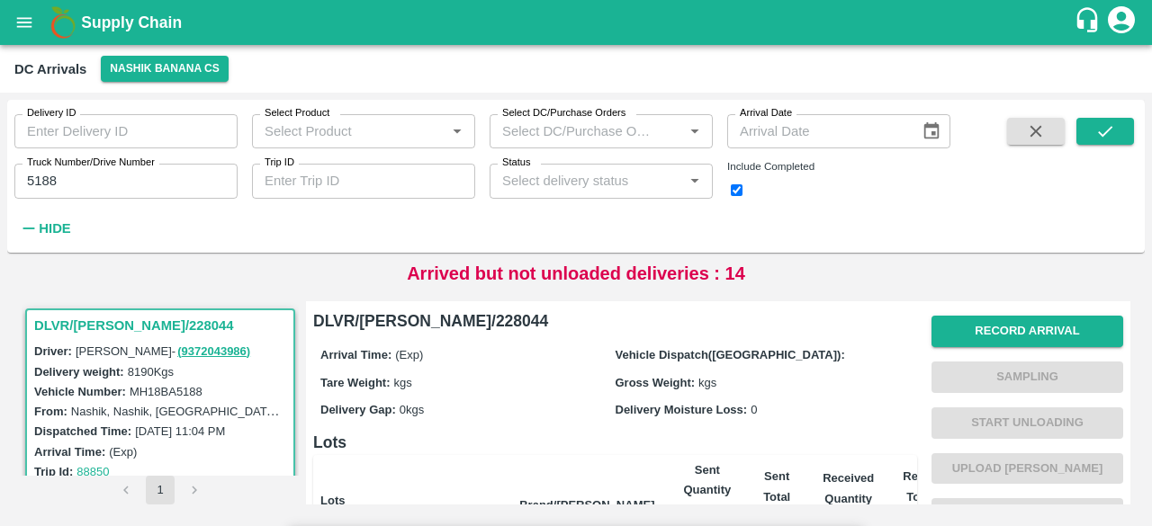
type input "[DATE] 09:00 AM"
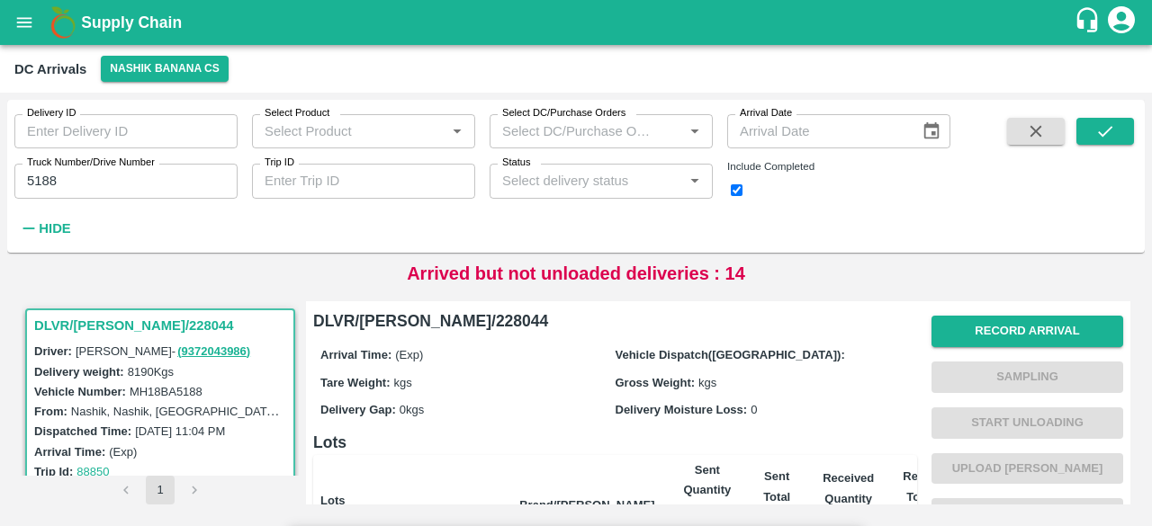
click at [0, 0] on input "Upload" at bounding box center [0, 0] width 0 height 0
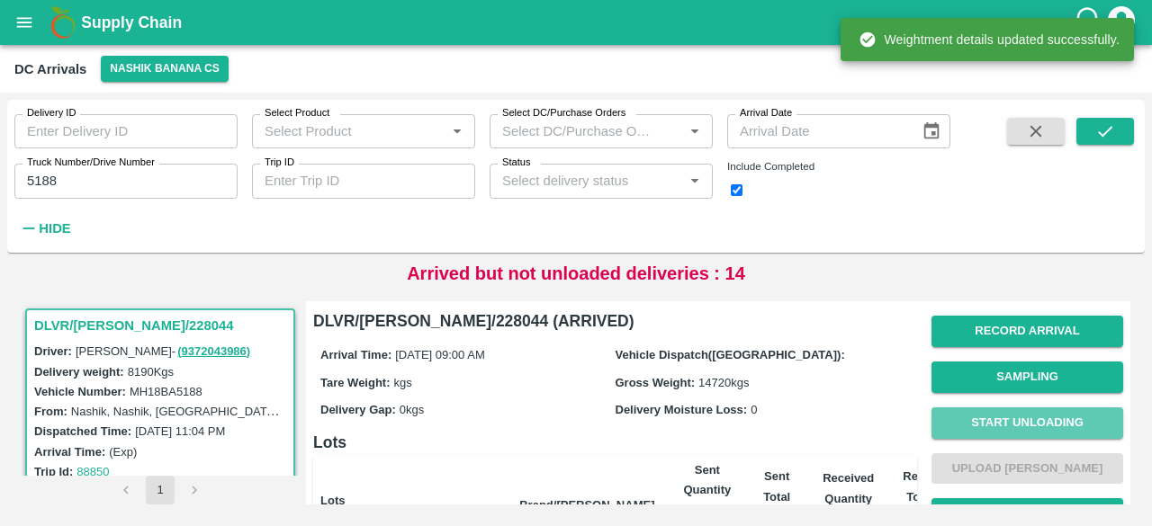
click at [1040, 427] on button "Start Unloading" at bounding box center [1027, 423] width 192 height 31
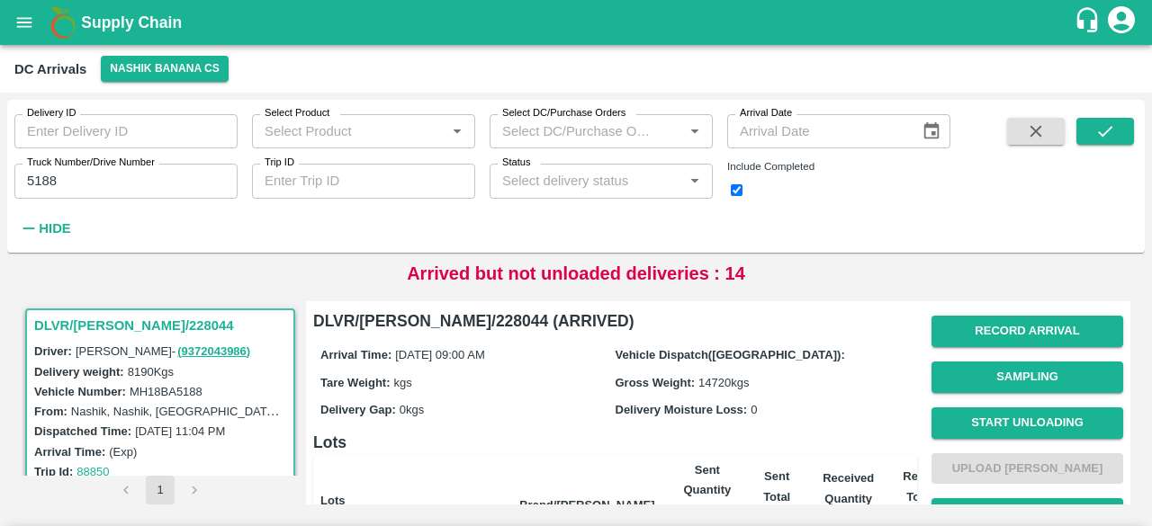
type input "15"
type input "384"
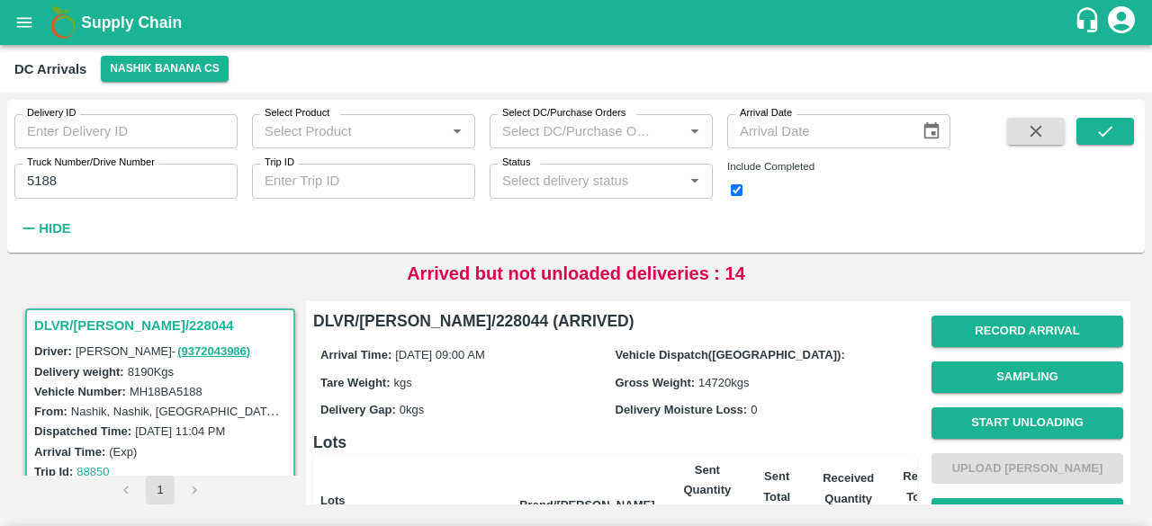
scroll to position [200, 0]
type input "188"
type input "43"
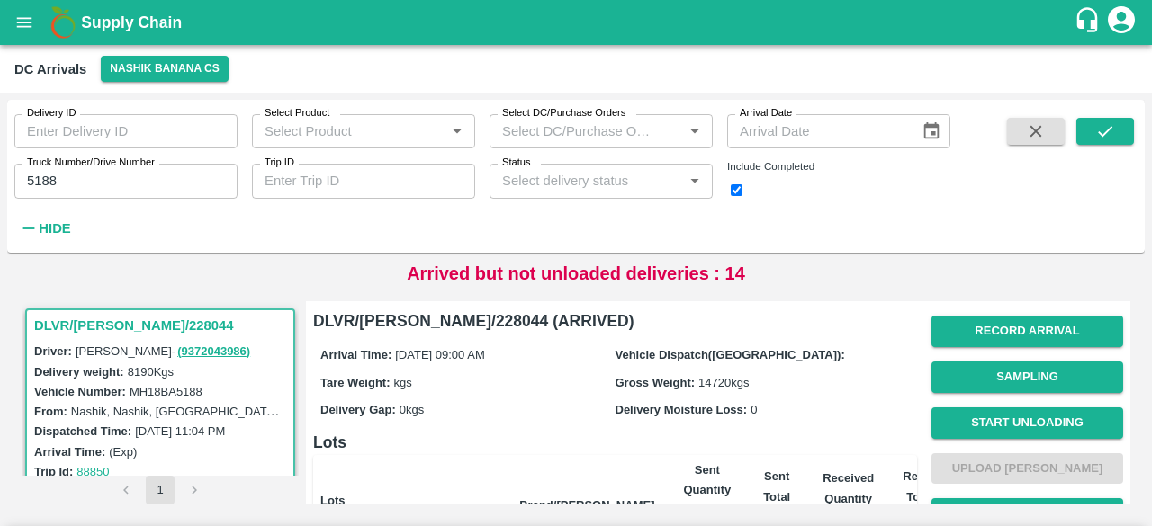
radio input "true"
type input "15"
type input "384"
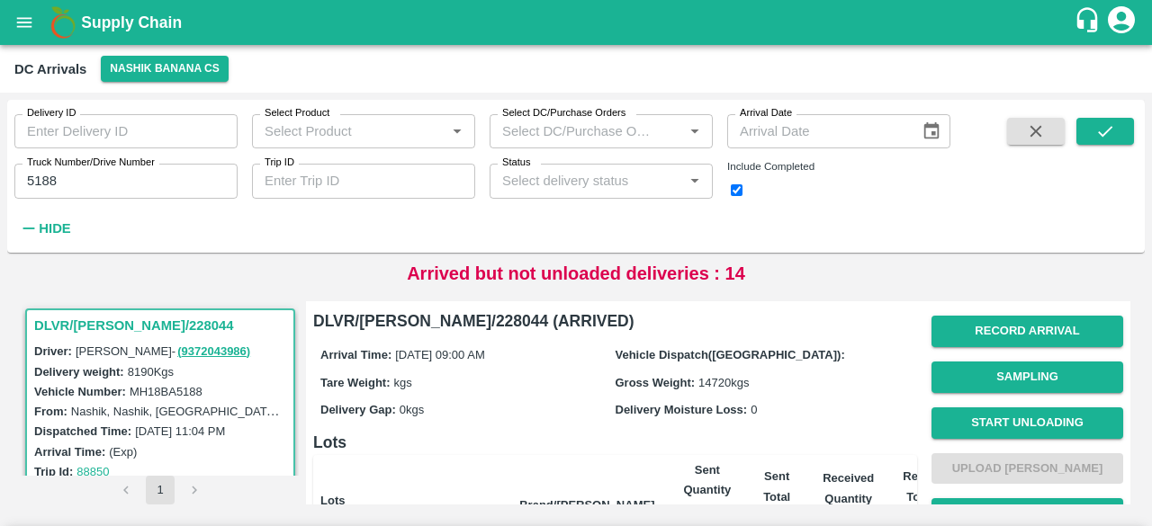
type input "188"
type input "43"
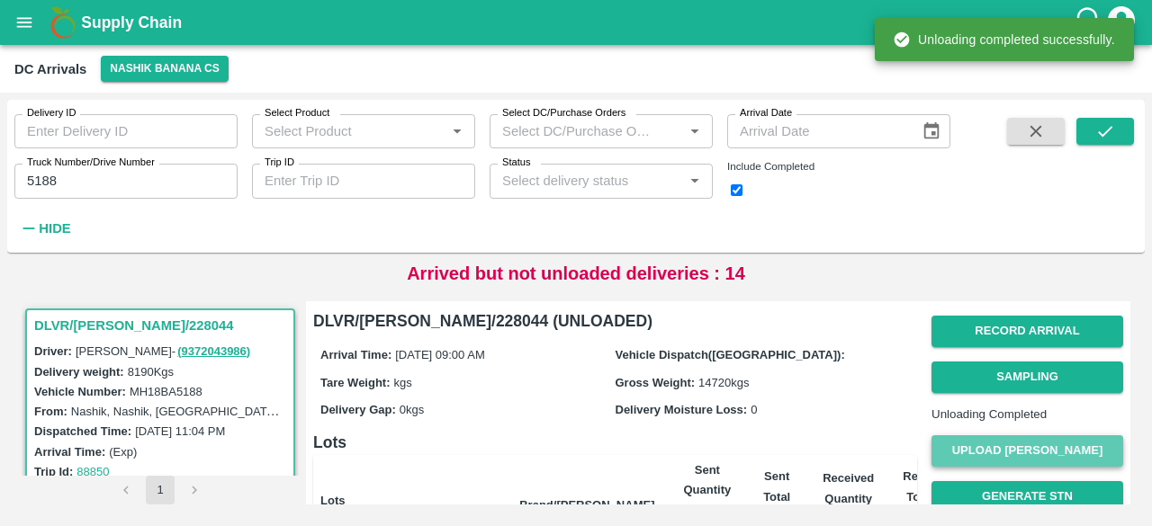
click at [1033, 467] on button "Upload [PERSON_NAME]" at bounding box center [1027, 451] width 192 height 31
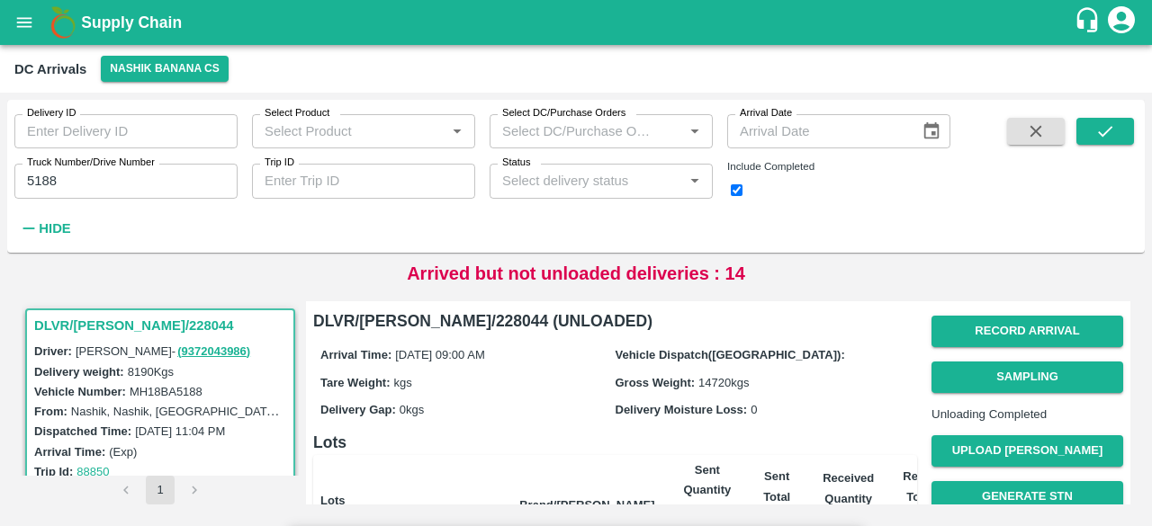
type input "5840"
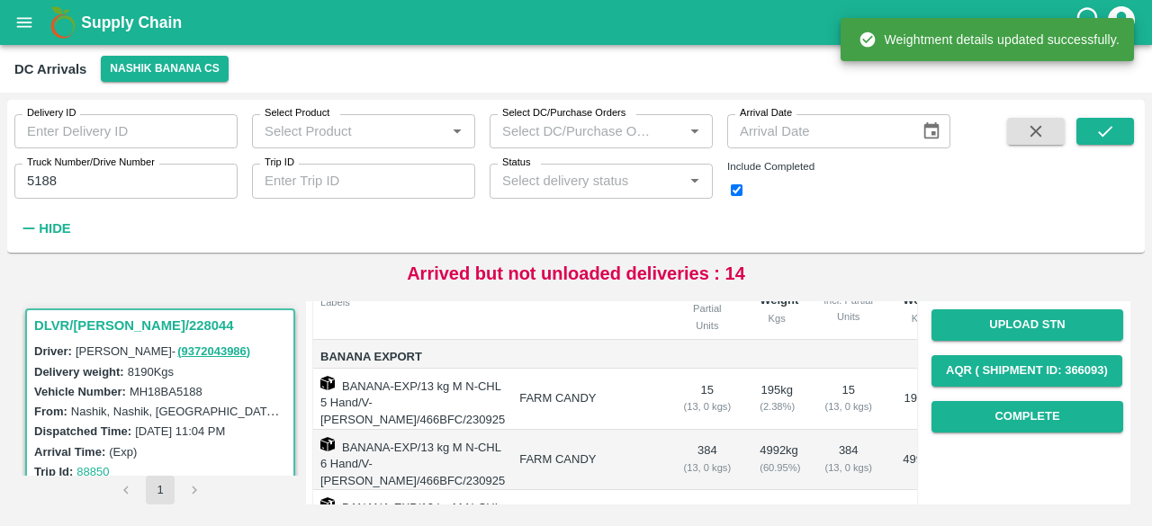
scroll to position [223, 0]
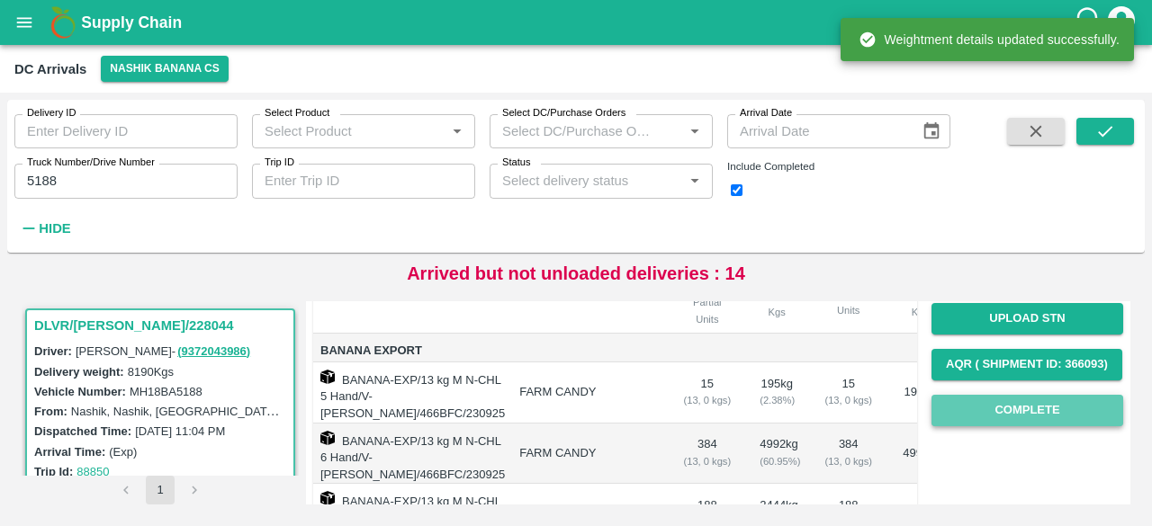
click at [1014, 427] on button "Complete" at bounding box center [1027, 410] width 192 height 31
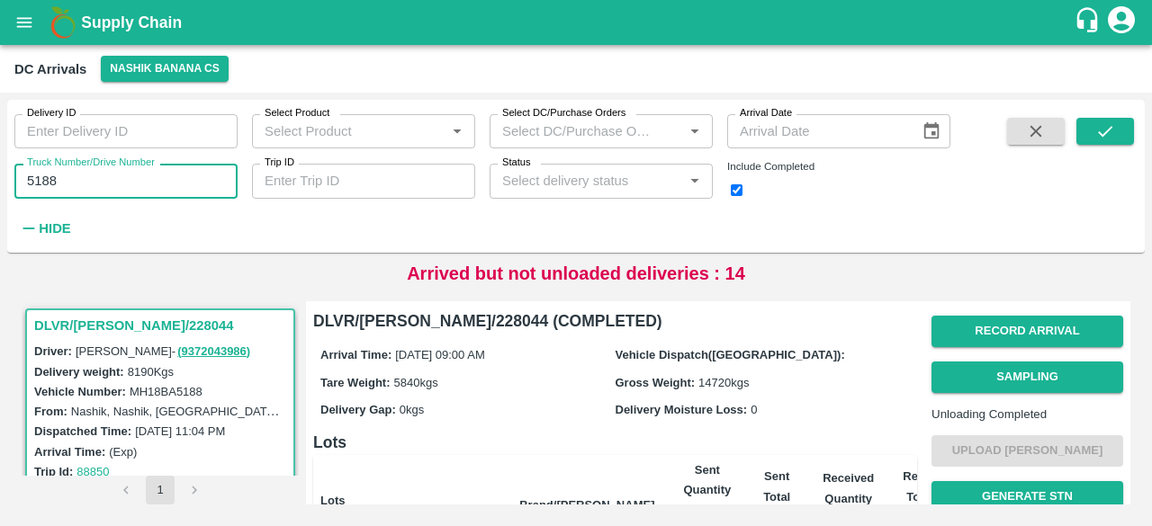
click at [53, 174] on input "5188" at bounding box center [125, 181] width 223 height 34
click at [1095, 134] on icon "submit" at bounding box center [1105, 131] width 20 height 20
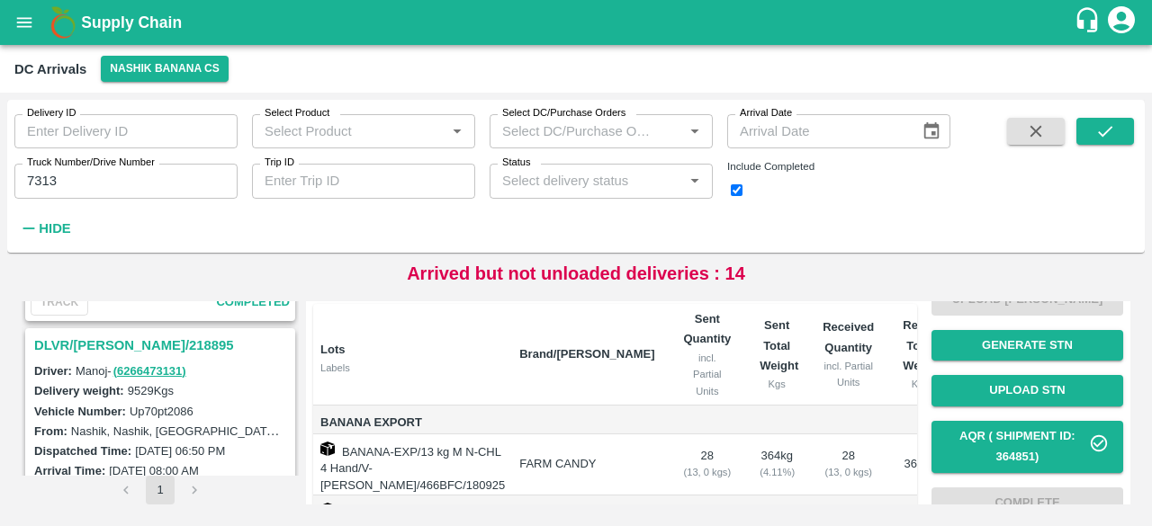
scroll to position [450, 0]
click at [121, 344] on h3 "DLVR/[PERSON_NAME]/218895" at bounding box center [162, 346] width 257 height 23
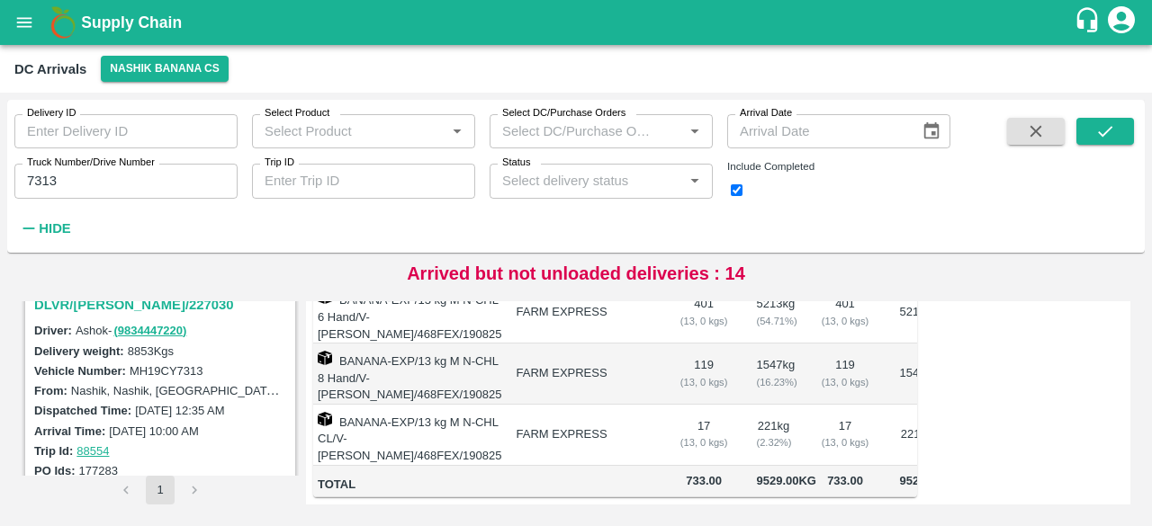
scroll to position [3, 0]
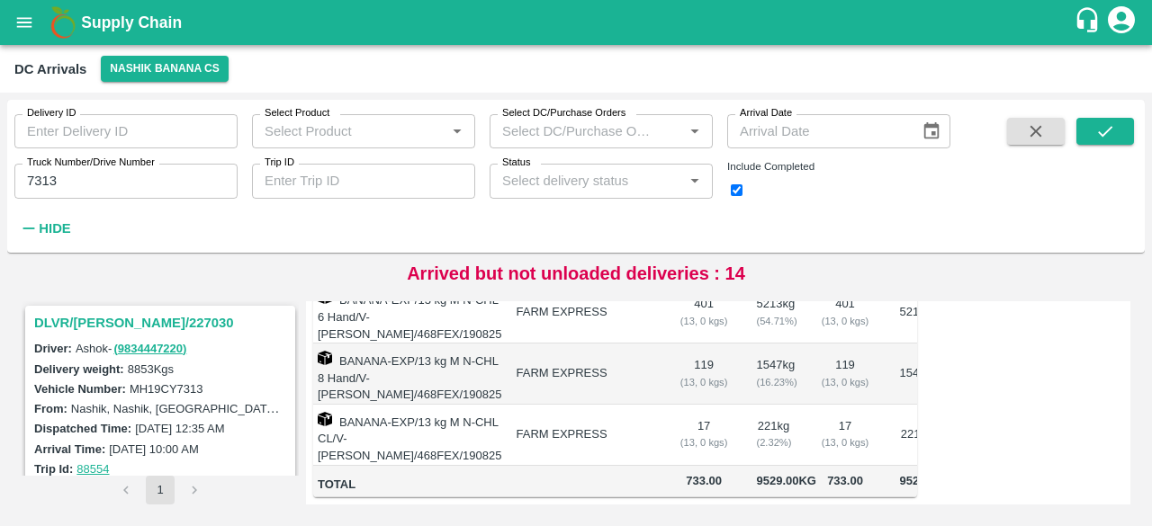
click at [112, 315] on h3 "DLVR/[PERSON_NAME]/227030" at bounding box center [162, 322] width 257 height 23
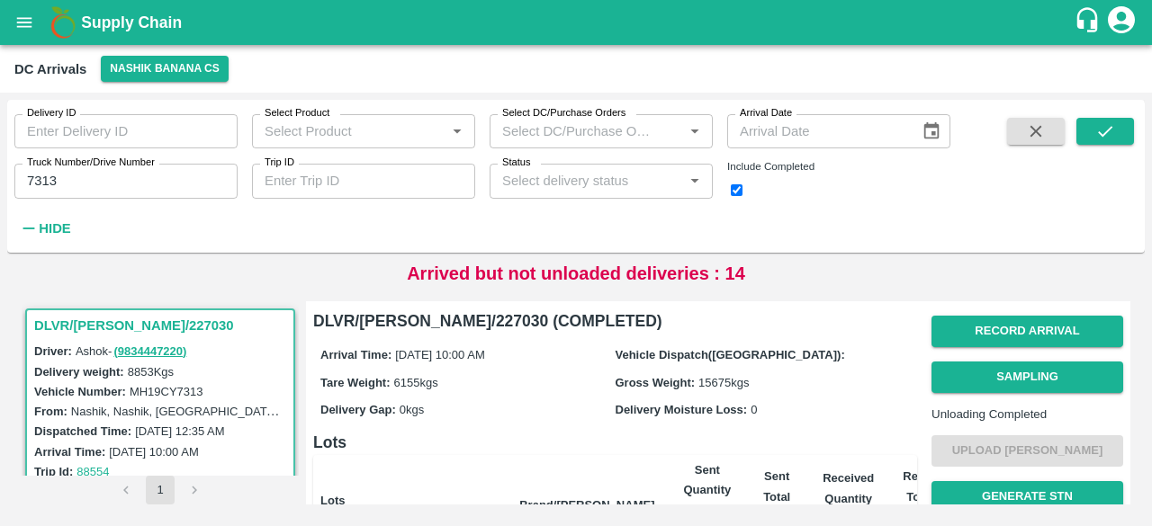
click at [38, 184] on input "7313" at bounding box center [125, 181] width 223 height 34
type input "7313"
click at [1011, 135] on button "button" at bounding box center [1036, 131] width 58 height 27
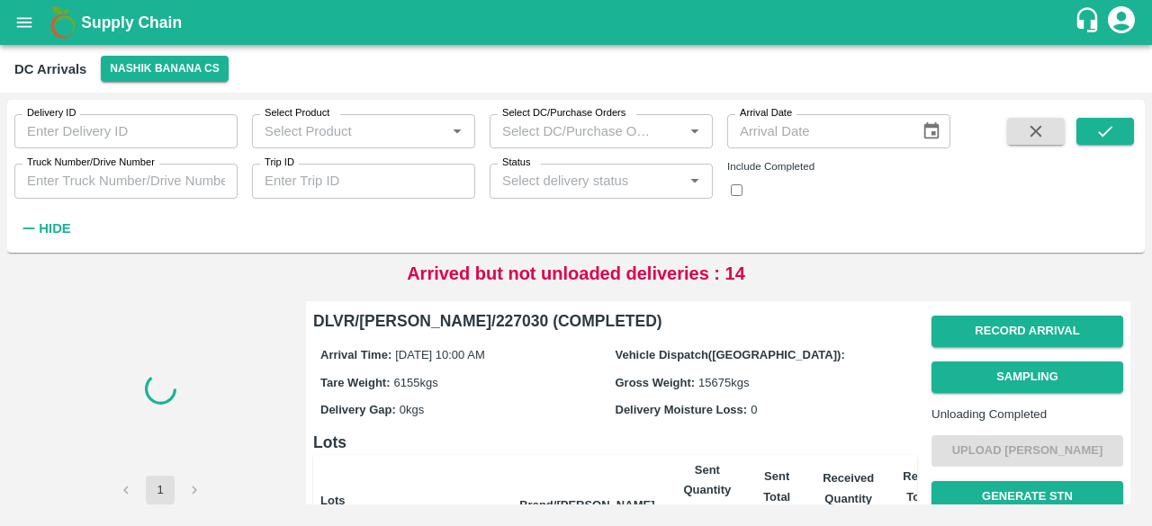
checkbox input "false"
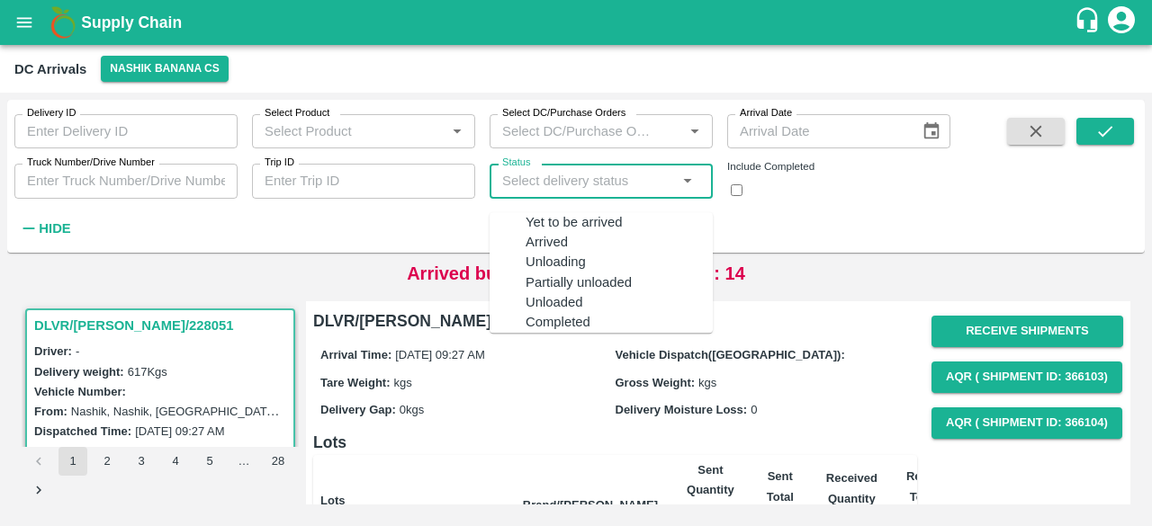
click at [597, 183] on input "Status" at bounding box center [586, 180] width 183 height 23
click at [583, 219] on div "Yet to be arrived" at bounding box center [573, 222] width 97 height 20
type input "Yet to be arrived"
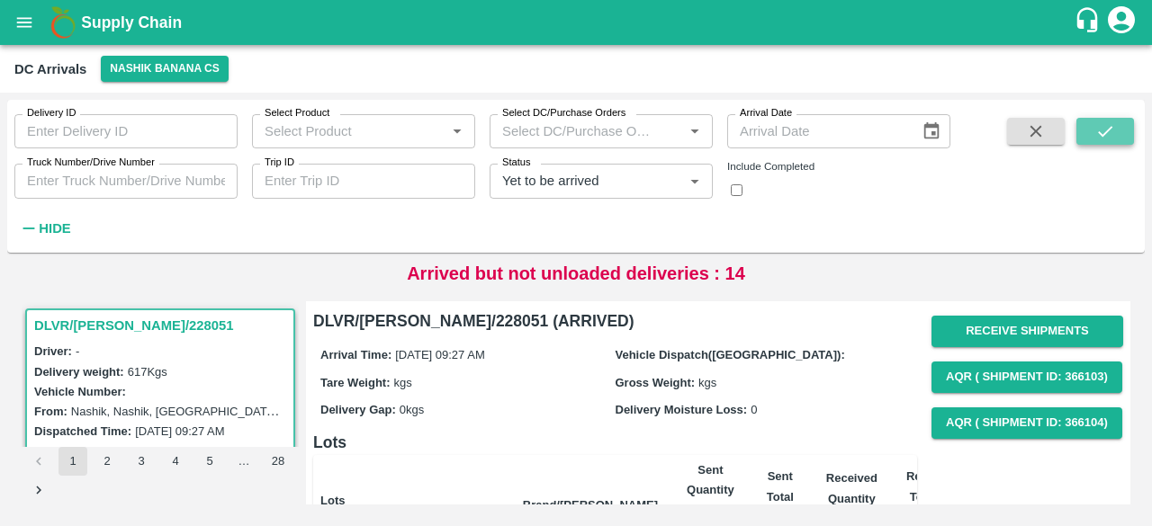
click at [1107, 129] on icon "submit" at bounding box center [1105, 131] width 20 height 20
